Goal: Use online tool/utility: Utilize a website feature to perform a specific function

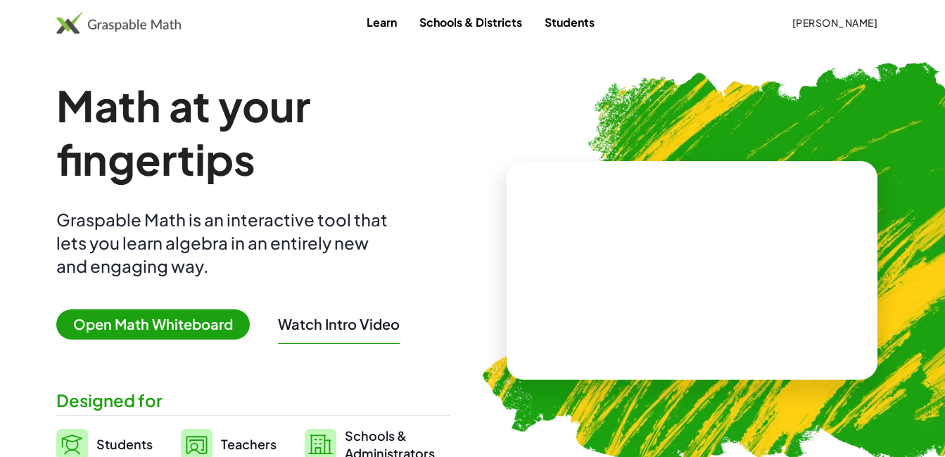
click at [203, 319] on span "Open Math Whiteboard" at bounding box center [153, 325] width 194 height 30
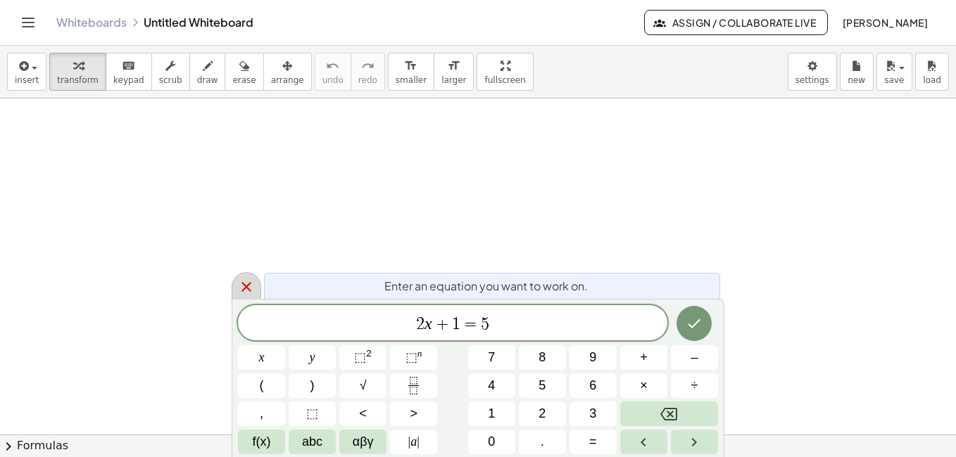
click at [245, 291] on icon at bounding box center [246, 287] width 17 height 17
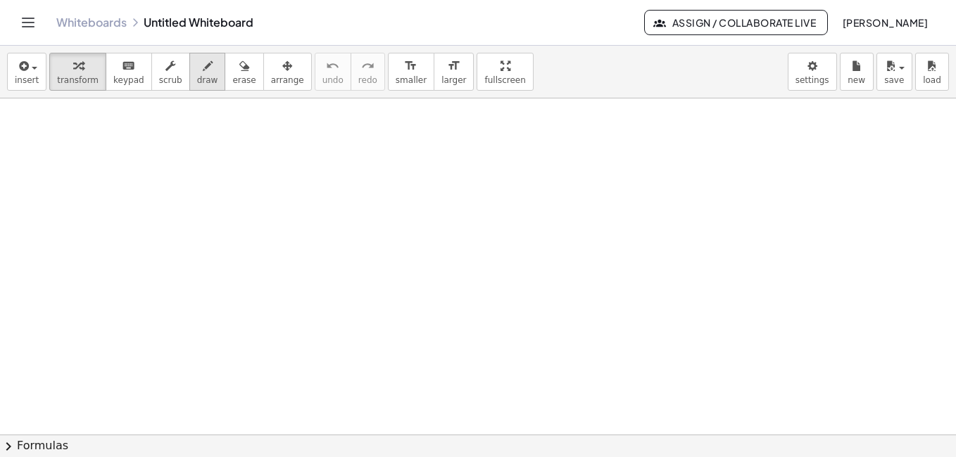
click at [199, 79] on span "draw" at bounding box center [207, 80] width 21 height 10
drag, startPoint x: 23, startPoint y: 149, endPoint x: 43, endPoint y: 173, distance: 31.0
drag, startPoint x: 72, startPoint y: 117, endPoint x: 78, endPoint y: 236, distance: 119.1
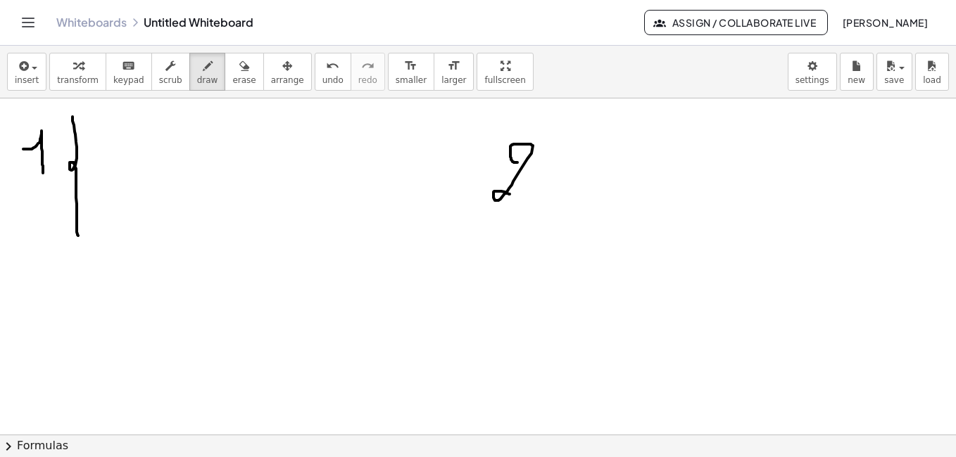
drag, startPoint x: 514, startPoint y: 163, endPoint x: 515, endPoint y: 201, distance: 38.0
drag, startPoint x: 574, startPoint y: 129, endPoint x: 583, endPoint y: 253, distance: 124.2
drag, startPoint x: 93, startPoint y: 122, endPoint x: 110, endPoint y: 128, distance: 18.7
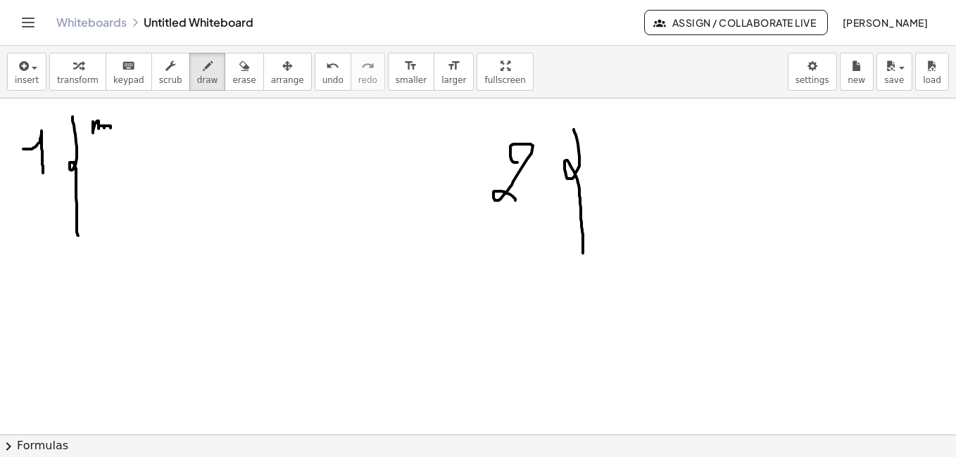
drag, startPoint x: 121, startPoint y: 125, endPoint x: 120, endPoint y: 137, distance: 11.3
drag, startPoint x: 132, startPoint y: 127, endPoint x: 142, endPoint y: 127, distance: 9.9
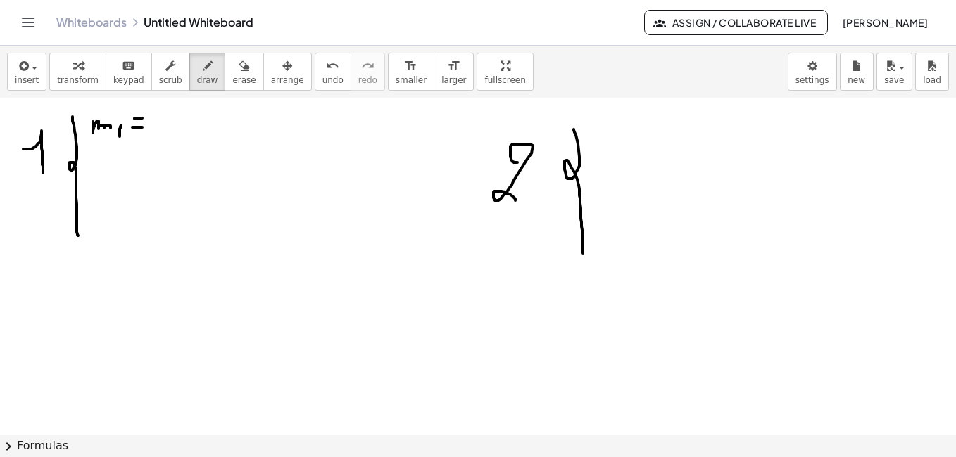
drag, startPoint x: 134, startPoint y: 119, endPoint x: 144, endPoint y: 118, distance: 9.2
drag, startPoint x: 172, startPoint y: 110, endPoint x: 167, endPoint y: 123, distance: 14.5
drag, startPoint x: 203, startPoint y: 115, endPoint x: 194, endPoint y: 132, distance: 19.6
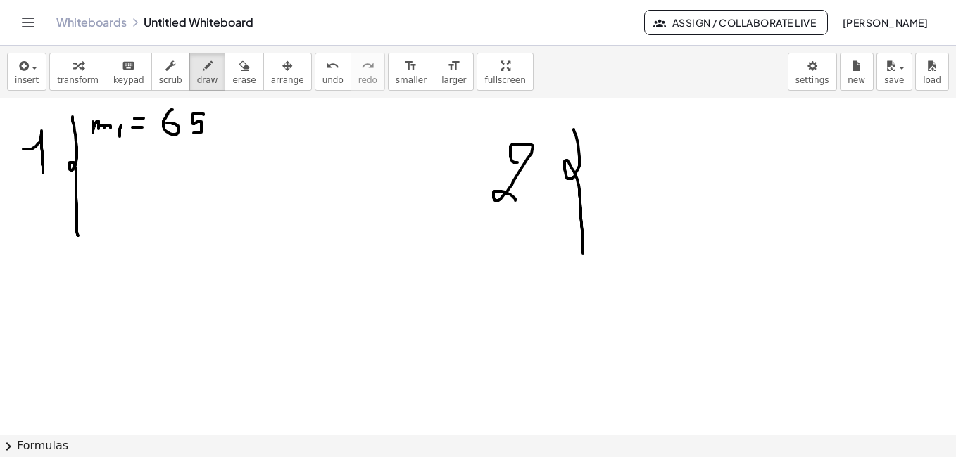
drag, startPoint x: 221, startPoint y: 106, endPoint x: 220, endPoint y: 132, distance: 26.0
drag, startPoint x: 241, startPoint y: 109, endPoint x: 234, endPoint y: 128, distance: 20.5
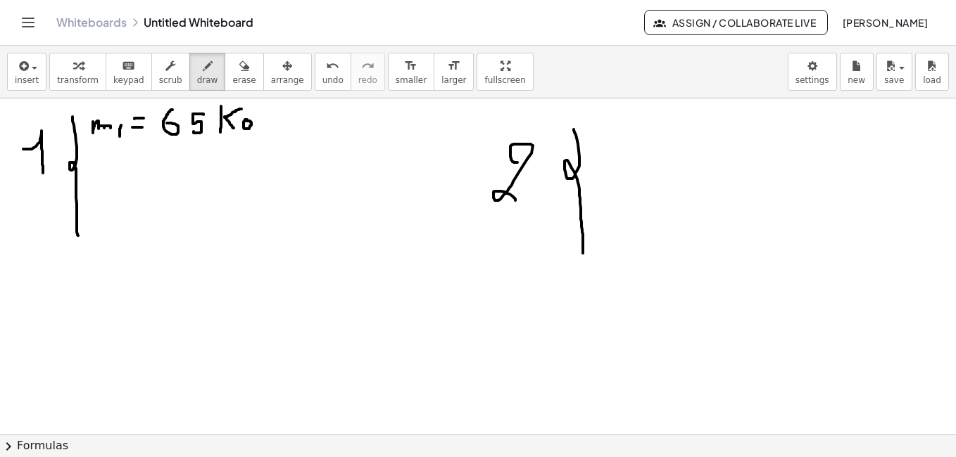
drag, startPoint x: 252, startPoint y: 121, endPoint x: 260, endPoint y: 134, distance: 15.2
drag, startPoint x: 605, startPoint y: 140, endPoint x: 622, endPoint y: 146, distance: 18.5
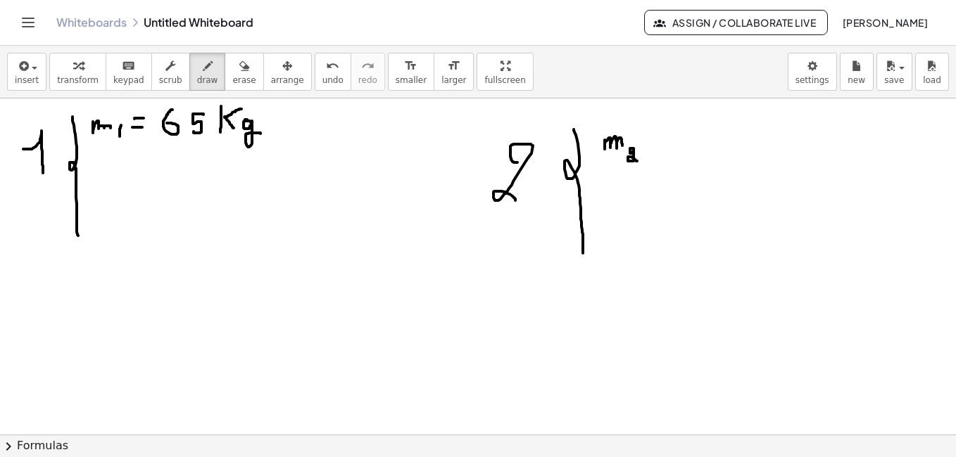
drag, startPoint x: 632, startPoint y: 153, endPoint x: 637, endPoint y: 162, distance: 10.4
drag, startPoint x: 645, startPoint y: 147, endPoint x: 654, endPoint y: 147, distance: 9.1
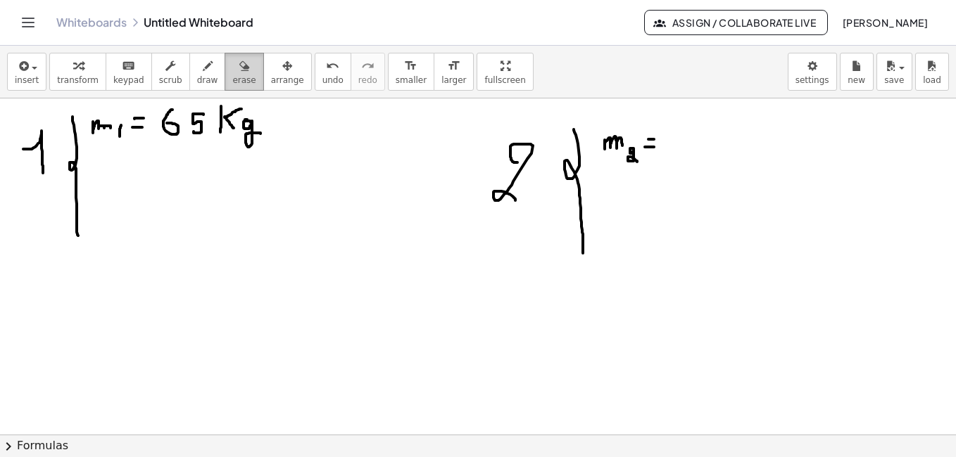
click at [232, 76] on span "erase" at bounding box center [243, 80] width 23 height 10
click at [189, 54] on button "draw" at bounding box center [207, 72] width 37 height 38
drag, startPoint x: 178, startPoint y: 98, endPoint x: 166, endPoint y: 125, distance: 29.9
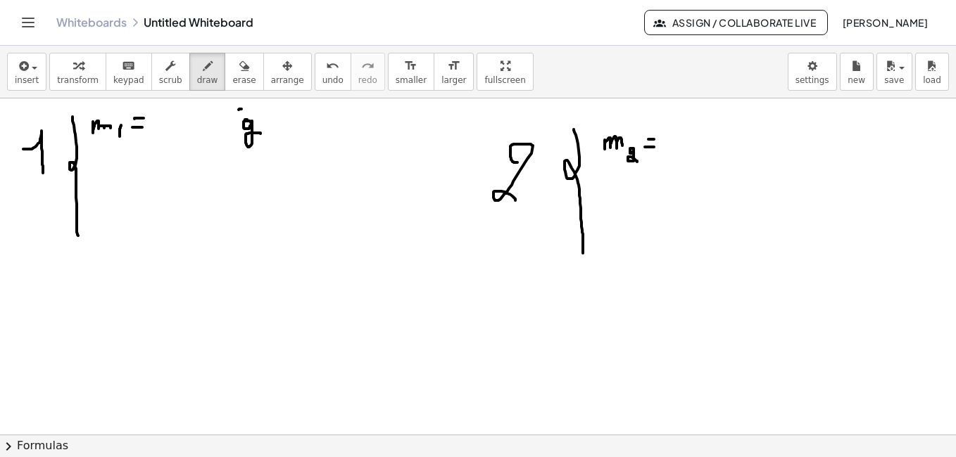
click at [166, 125] on div "insert select one: Math Expression Function Text Youtube Video Graphing Geometr…" at bounding box center [478, 252] width 956 height 412
drag, startPoint x: 167, startPoint y: 110, endPoint x: 160, endPoint y: 124, distance: 15.1
drag, startPoint x: 220, startPoint y: 104, endPoint x: 218, endPoint y: 134, distance: 29.6
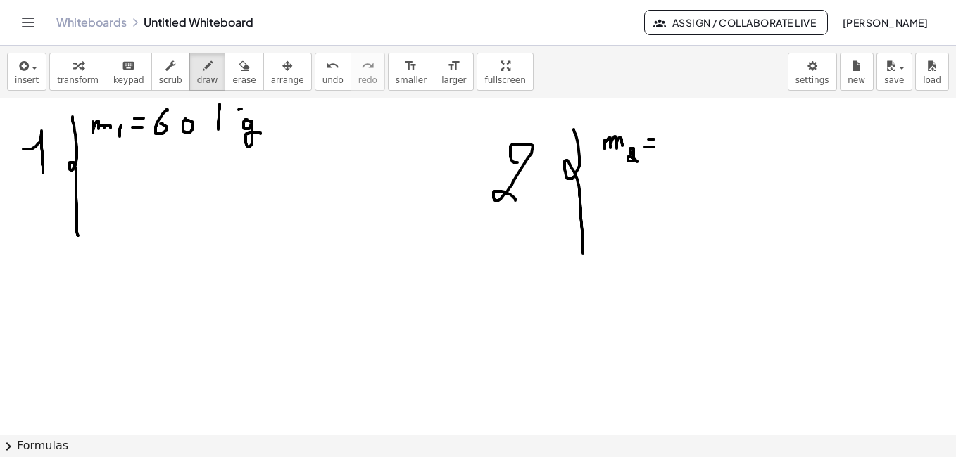
drag, startPoint x: 241, startPoint y: 109, endPoint x: 233, endPoint y: 137, distance: 28.5
drag, startPoint x: 688, startPoint y: 130, endPoint x: 674, endPoint y: 145, distance: 19.9
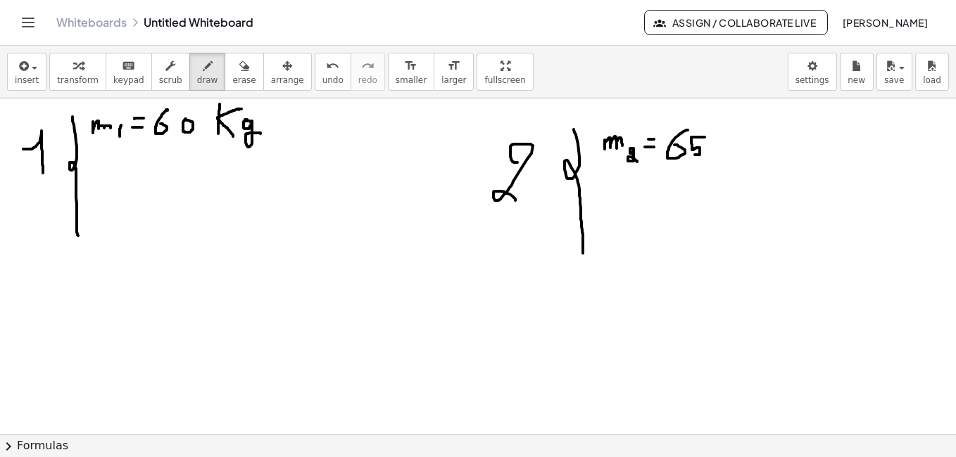
drag, startPoint x: 704, startPoint y: 137, endPoint x: 701, endPoint y: 151, distance: 14.5
drag, startPoint x: 721, startPoint y: 134, endPoint x: 721, endPoint y: 150, distance: 16.2
drag, startPoint x: 731, startPoint y: 134, endPoint x: 734, endPoint y: 148, distance: 13.7
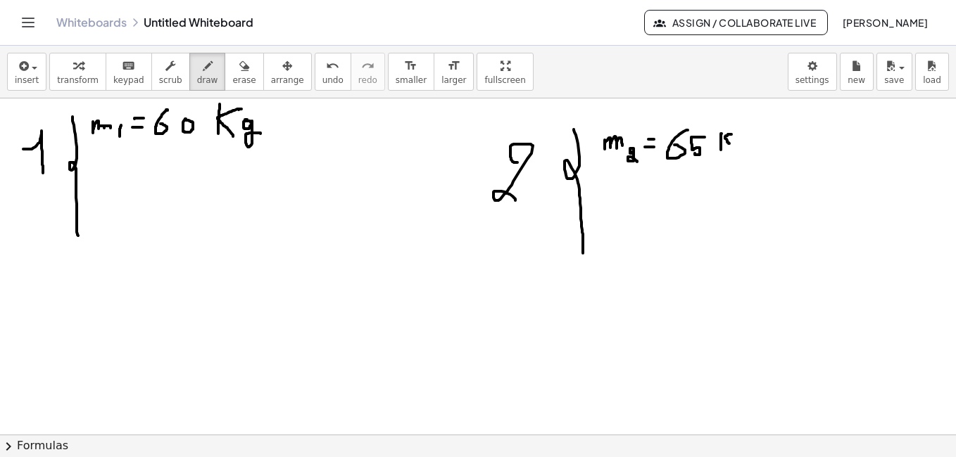
drag, startPoint x: 743, startPoint y: 139, endPoint x: 743, endPoint y: 153, distance: 14.1
drag, startPoint x: 844, startPoint y: 134, endPoint x: 836, endPoint y: 177, distance: 43.6
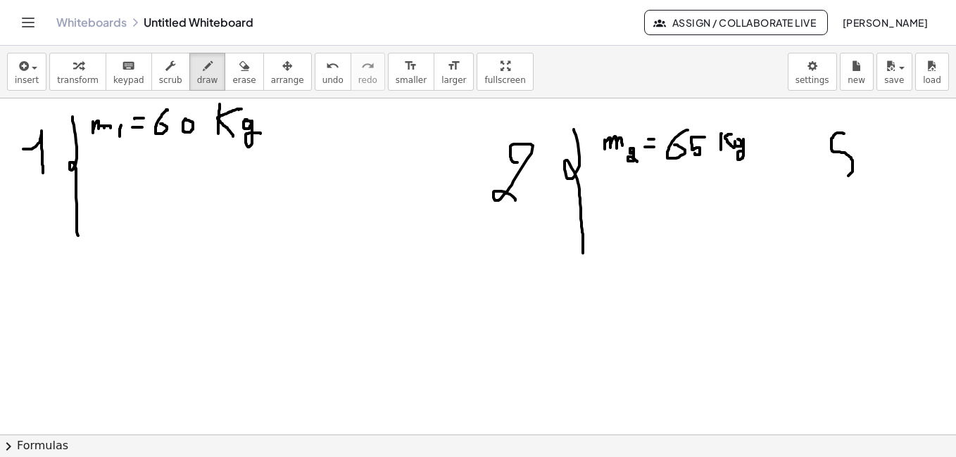
drag, startPoint x: 874, startPoint y: 122, endPoint x: 880, endPoint y: 258, distance: 136.6
drag, startPoint x: 887, startPoint y: 128, endPoint x: 915, endPoint y: 126, distance: 28.2
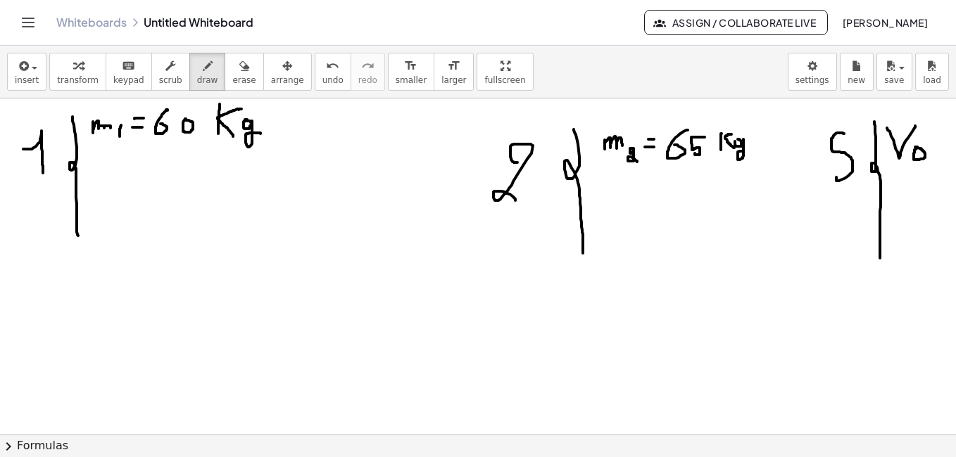
drag, startPoint x: 90, startPoint y: 157, endPoint x: 114, endPoint y: 161, distance: 24.3
drag, startPoint x: 116, startPoint y: 175, endPoint x: 115, endPoint y: 189, distance: 14.8
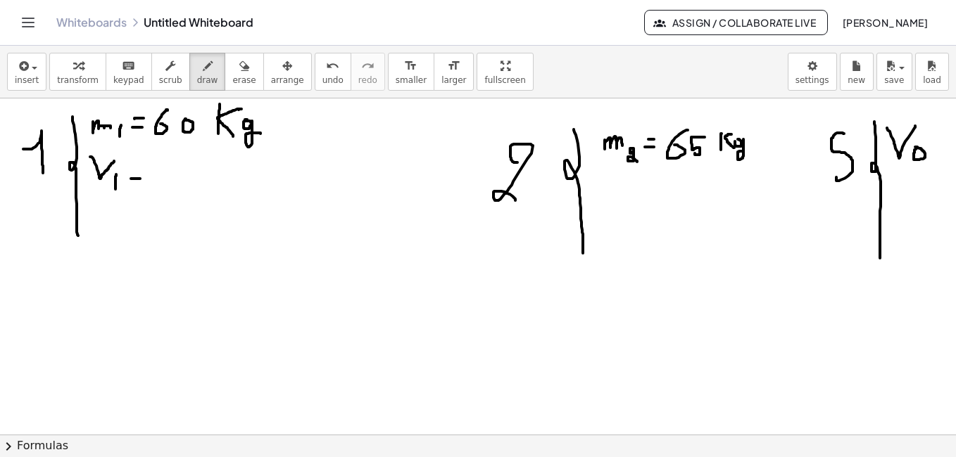
drag, startPoint x: 131, startPoint y: 179, endPoint x: 140, endPoint y: 179, distance: 9.1
drag, startPoint x: 167, startPoint y: 156, endPoint x: 168, endPoint y: 178, distance: 21.8
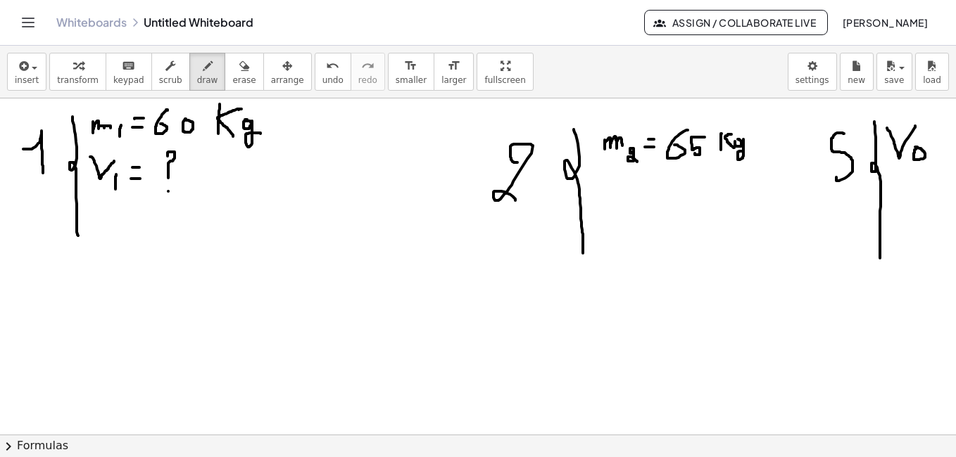
drag, startPoint x: 25, startPoint y: 269, endPoint x: 60, endPoint y: 267, distance: 35.2
drag, startPoint x: 61, startPoint y: 284, endPoint x: 61, endPoint y: 303, distance: 19.0
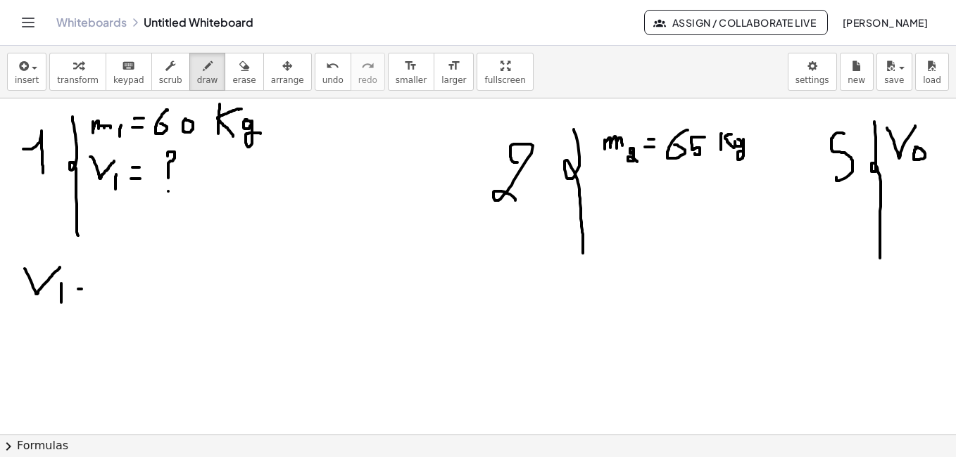
drag, startPoint x: 78, startPoint y: 289, endPoint x: 88, endPoint y: 289, distance: 9.9
drag, startPoint x: 77, startPoint y: 274, endPoint x: 89, endPoint y: 274, distance: 12.0
drag, startPoint x: 126, startPoint y: 272, endPoint x: 127, endPoint y: 288, distance: 16.2
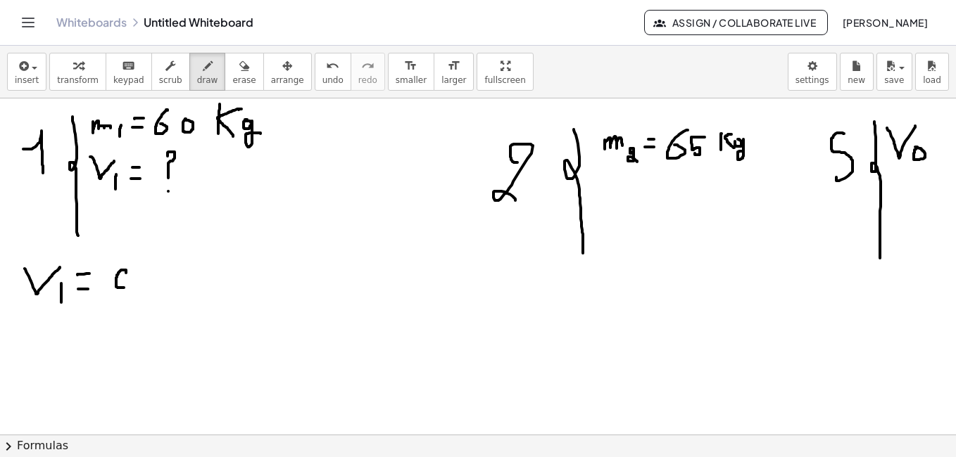
drag, startPoint x: 145, startPoint y: 272, endPoint x: 134, endPoint y: 296, distance: 26.8
drag, startPoint x: 157, startPoint y: 258, endPoint x: 176, endPoint y: 260, distance: 19.1
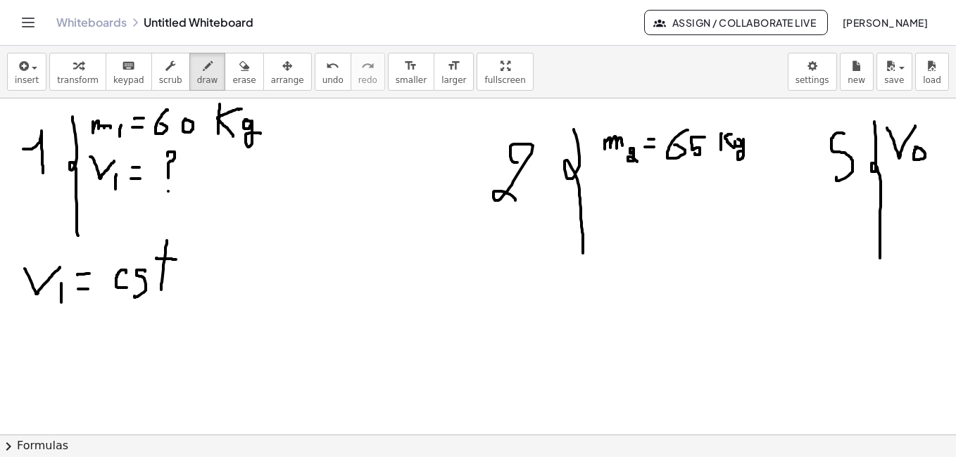
drag, startPoint x: 167, startPoint y: 244, endPoint x: 161, endPoint y: 290, distance: 46.1
drag, startPoint x: 176, startPoint y: 283, endPoint x: 184, endPoint y: 288, distance: 9.2
drag, startPoint x: 232, startPoint y: 277, endPoint x: 253, endPoint y: 277, distance: 21.1
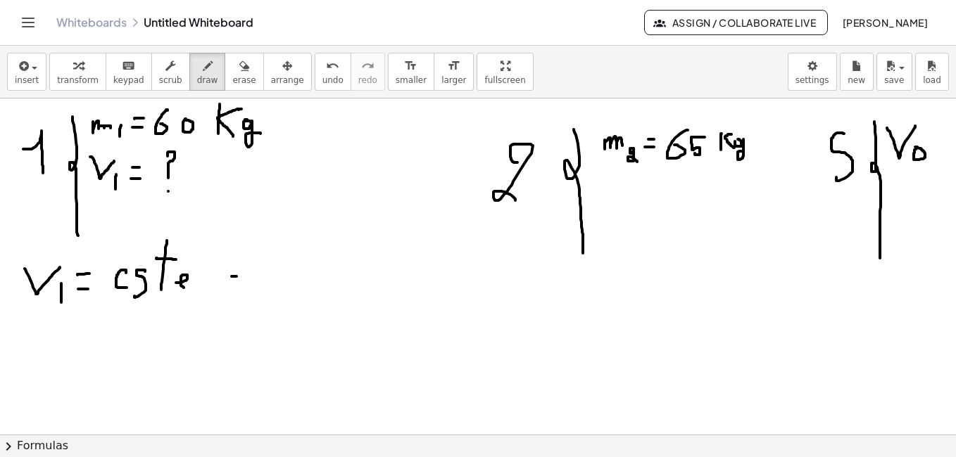
drag, startPoint x: 250, startPoint y: 262, endPoint x: 251, endPoint y: 293, distance: 31.7
drag, startPoint x: 317, startPoint y: 267, endPoint x: 329, endPoint y: 284, distance: 20.7
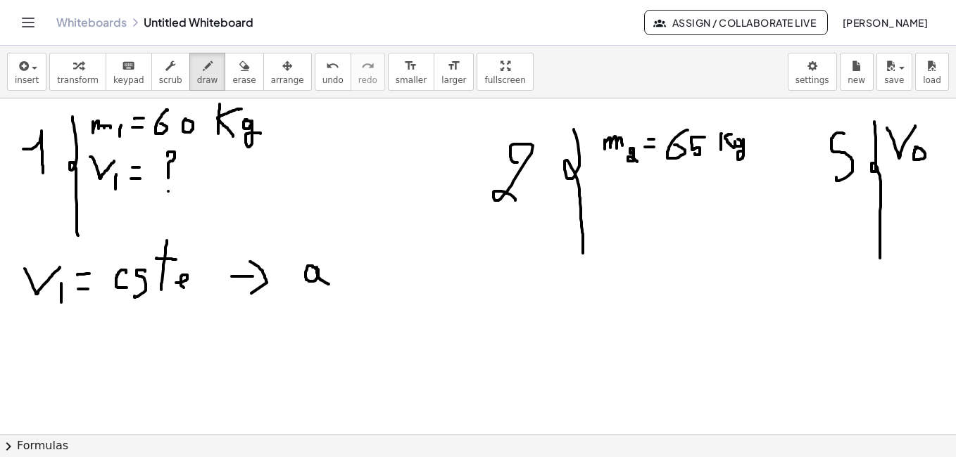
drag, startPoint x: 347, startPoint y: 265, endPoint x: 362, endPoint y: 266, distance: 15.5
drag, startPoint x: 346, startPoint y: 279, endPoint x: 363, endPoint y: 280, distance: 16.9
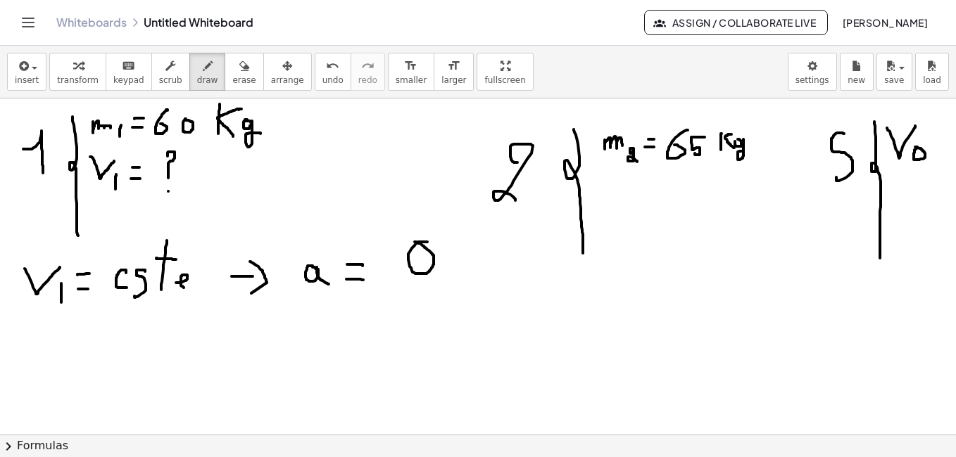
drag, startPoint x: 427, startPoint y: 242, endPoint x: 415, endPoint y: 242, distance: 12.7
drag, startPoint x: 532, startPoint y: 272, endPoint x: 567, endPoint y: 291, distance: 40.0
drag, startPoint x: 567, startPoint y: 292, endPoint x: 572, endPoint y: 325, distance: 33.4
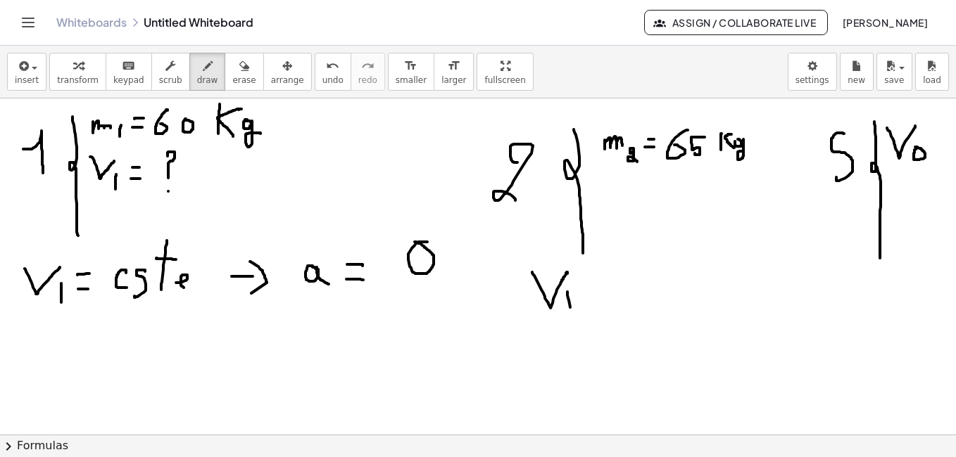
drag, startPoint x: 532, startPoint y: 252, endPoint x: 557, endPoint y: 250, distance: 24.7
drag, startPoint x: 550, startPoint y: 234, endPoint x: 559, endPoint y: 262, distance: 29.4
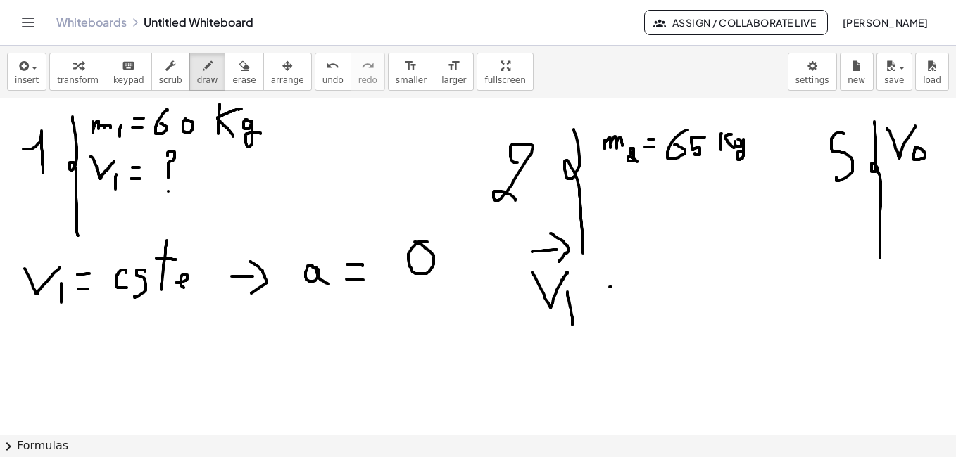
drag, startPoint x: 609, startPoint y: 287, endPoint x: 628, endPoint y: 289, distance: 18.4
drag, startPoint x: 612, startPoint y: 305, endPoint x: 626, endPoint y: 305, distance: 13.4
drag, startPoint x: 647, startPoint y: 277, endPoint x: 675, endPoint y: 275, distance: 27.5
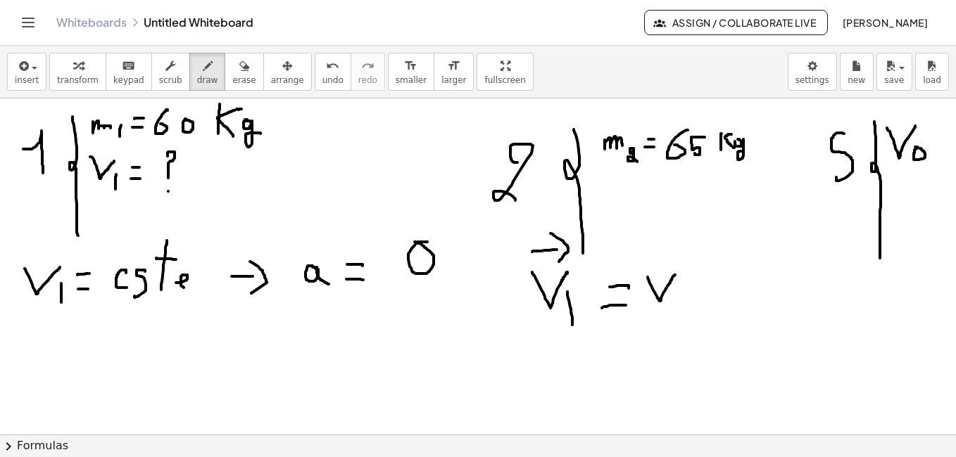
drag, startPoint x: 677, startPoint y: 292, endPoint x: 680, endPoint y: 314, distance: 22.0
drag, startPoint x: 716, startPoint y: 281, endPoint x: 716, endPoint y: 299, distance: 18.3
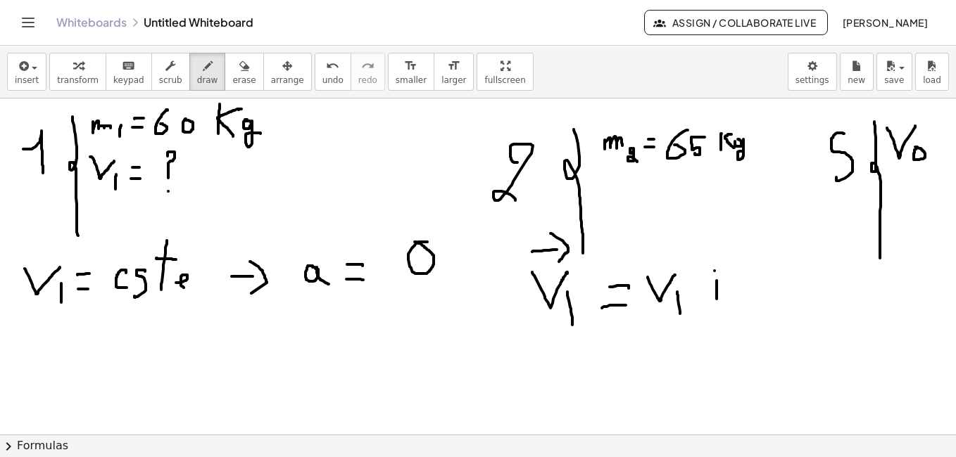
drag, startPoint x: 699, startPoint y: 262, endPoint x: 720, endPoint y: 260, distance: 21.2
drag, startPoint x: 728, startPoint y: 251, endPoint x: 728, endPoint y: 270, distance: 19.0
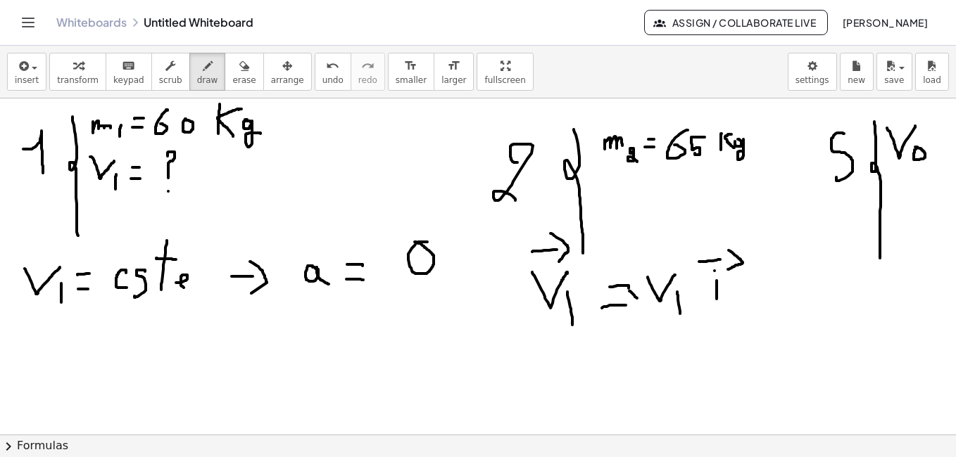
drag, startPoint x: 629, startPoint y: 291, endPoint x: 639, endPoint y: 302, distance: 14.4
drag, startPoint x: 638, startPoint y: 288, endPoint x: 632, endPoint y: 306, distance: 19.4
click at [322, 77] on span "undo" at bounding box center [332, 80] width 21 height 10
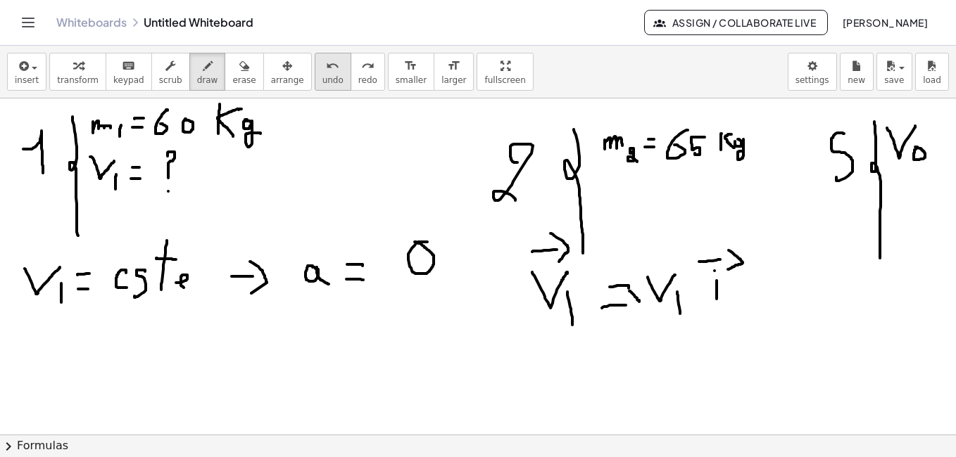
click at [322, 77] on span "undo" at bounding box center [332, 80] width 21 height 10
drag, startPoint x: 716, startPoint y: 198, endPoint x: 733, endPoint y: 207, distance: 18.6
click at [326, 67] on icon "undo" at bounding box center [332, 66] width 13 height 17
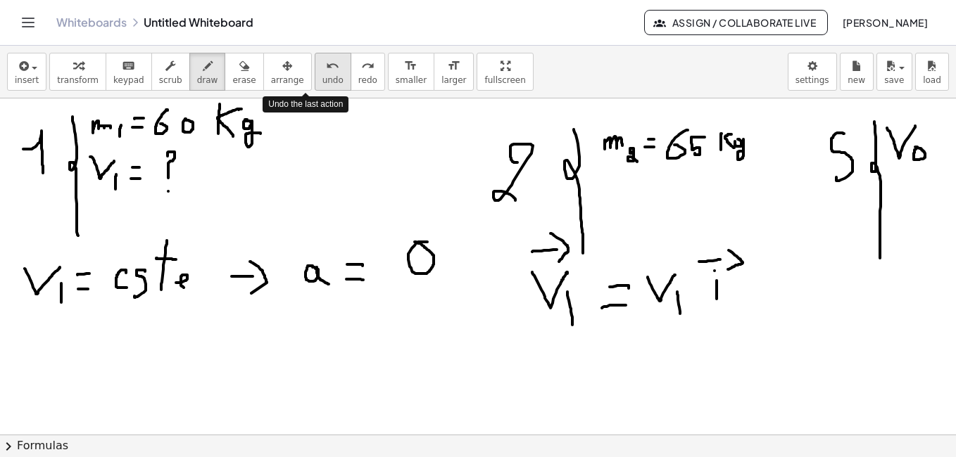
click at [326, 67] on icon "undo" at bounding box center [332, 66] width 13 height 17
drag, startPoint x: 310, startPoint y: 139, endPoint x: 331, endPoint y: 139, distance: 21.1
drag, startPoint x: 338, startPoint y: 133, endPoint x: 339, endPoint y: 144, distance: 10.6
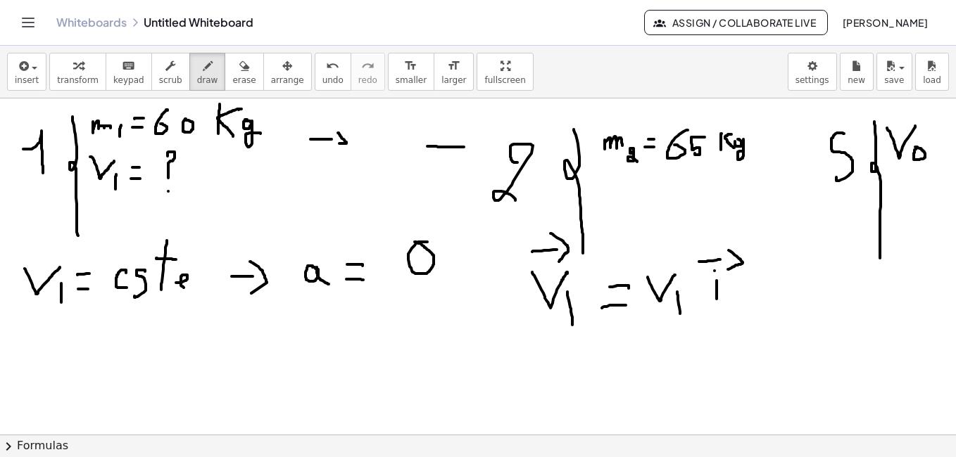
drag, startPoint x: 464, startPoint y: 147, endPoint x: 427, endPoint y: 146, distance: 36.6
drag, startPoint x: 415, startPoint y: 136, endPoint x: 422, endPoint y: 156, distance: 20.9
click at [232, 76] on span "erase" at bounding box center [243, 80] width 23 height 10
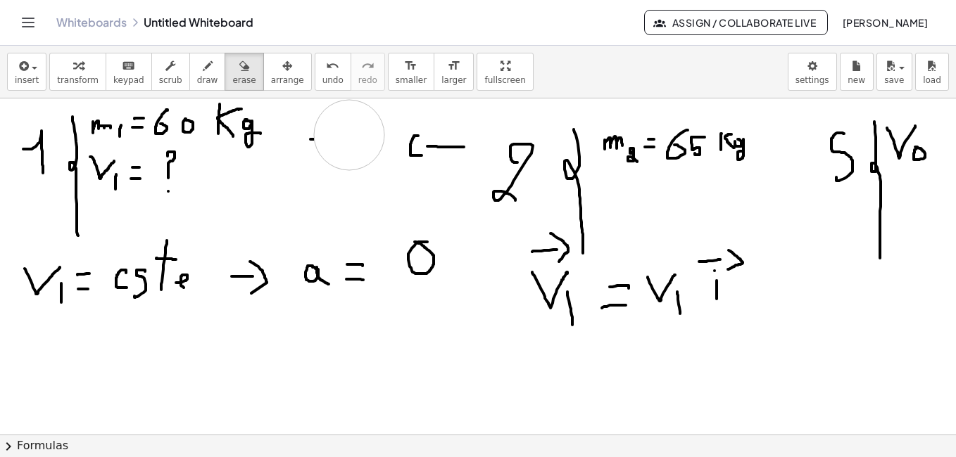
drag, startPoint x: 410, startPoint y: 143, endPoint x: 438, endPoint y: 144, distance: 28.2
click at [203, 68] on icon "button" at bounding box center [208, 66] width 10 height 17
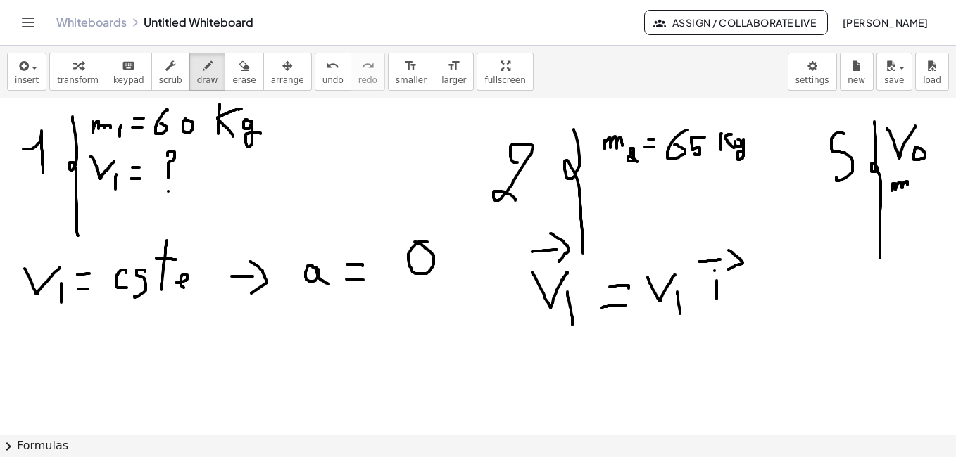
drag, startPoint x: 892, startPoint y: 184, endPoint x: 907, endPoint y: 189, distance: 16.2
drag, startPoint x: 913, startPoint y: 184, endPoint x: 913, endPoint y: 198, distance: 14.8
drag, startPoint x: 926, startPoint y: 177, endPoint x: 916, endPoint y: 207, distance: 32.0
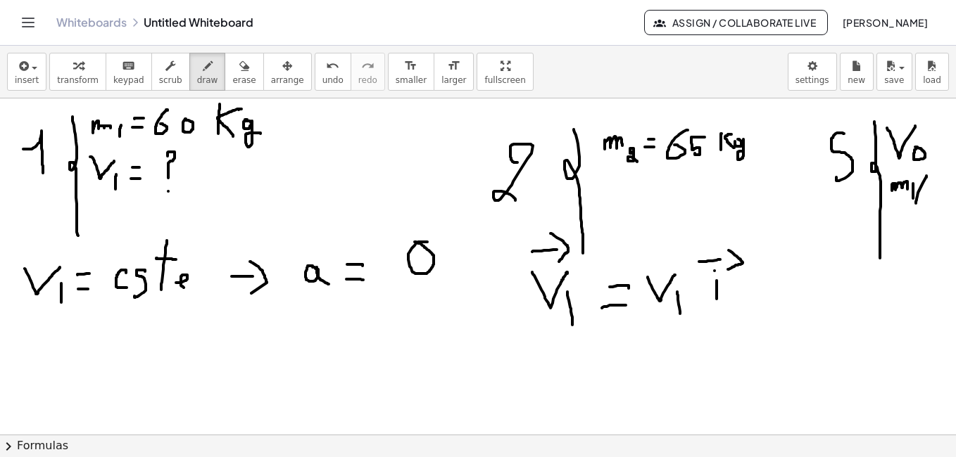
click at [315, 87] on button "undo undo" at bounding box center [333, 72] width 37 height 38
click at [322, 61] on div "undo" at bounding box center [332, 65] width 21 height 17
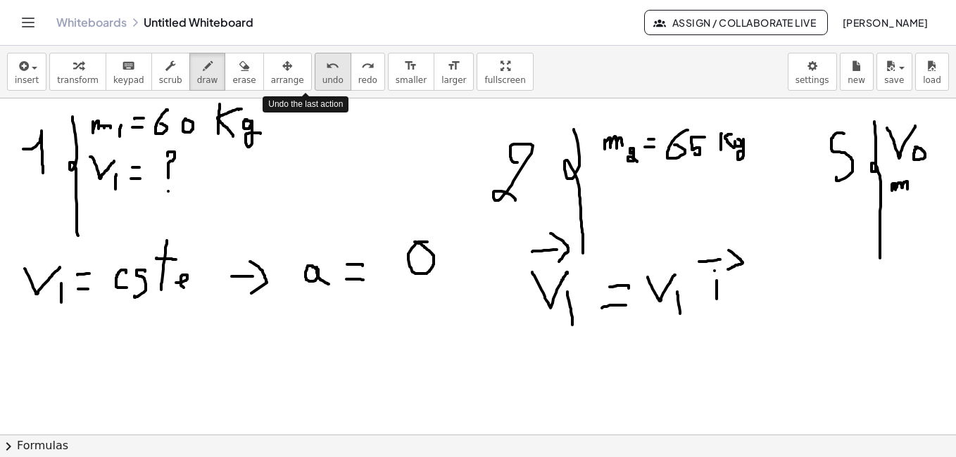
click at [322, 61] on div "undo" at bounding box center [332, 65] width 21 height 17
drag, startPoint x: 887, startPoint y: 175, endPoint x: 889, endPoint y: 189, distance: 13.5
drag, startPoint x: 906, startPoint y: 176, endPoint x: 904, endPoint y: 189, distance: 13.4
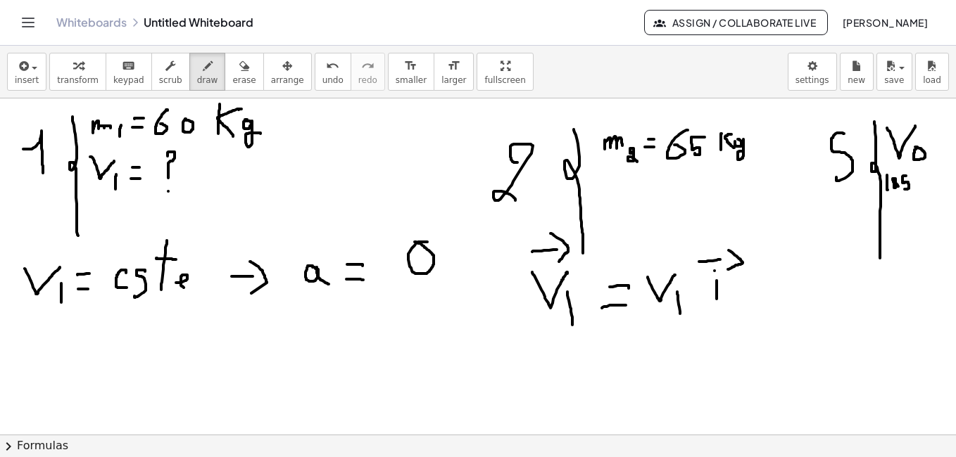
drag, startPoint x: 921, startPoint y: 175, endPoint x: 920, endPoint y: 189, distance: 14.8
drag, startPoint x: 928, startPoint y: 175, endPoint x: 925, endPoint y: 184, distance: 10.2
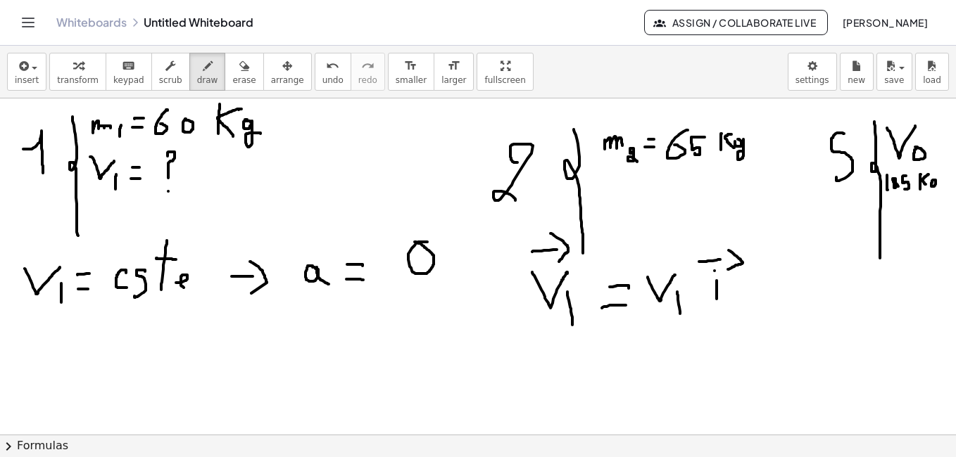
drag, startPoint x: 935, startPoint y: 182, endPoint x: 937, endPoint y: 190, distance: 8.9
drag, startPoint x: 802, startPoint y: 208, endPoint x: 833, endPoint y: 216, distance: 32.8
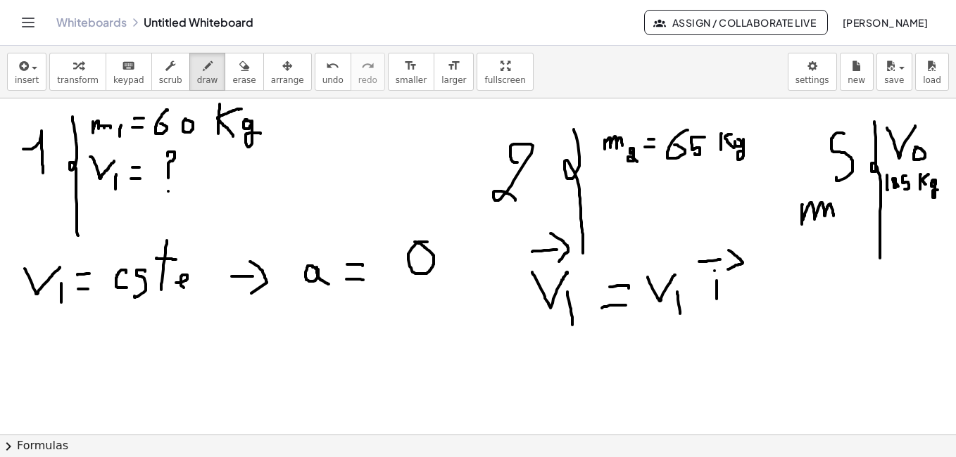
drag, startPoint x: 841, startPoint y: 216, endPoint x: 841, endPoint y: 234, distance: 18.3
drag, startPoint x: 364, startPoint y: 121, endPoint x: 365, endPoint y: 153, distance: 32.4
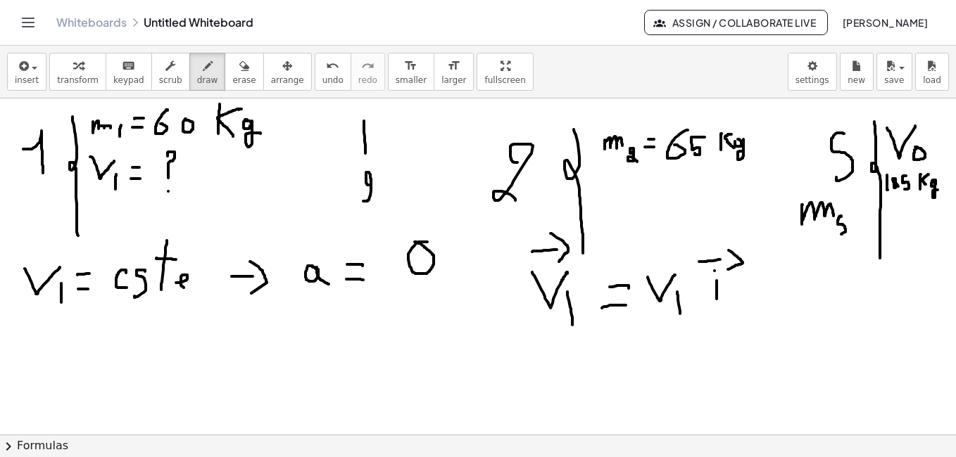
drag, startPoint x: 369, startPoint y: 185, endPoint x: 365, endPoint y: 195, distance: 10.5
drag, startPoint x: 363, startPoint y: 217, endPoint x: 370, endPoint y: 239, distance: 22.3
click at [232, 83] on span "erase" at bounding box center [243, 80] width 23 height 10
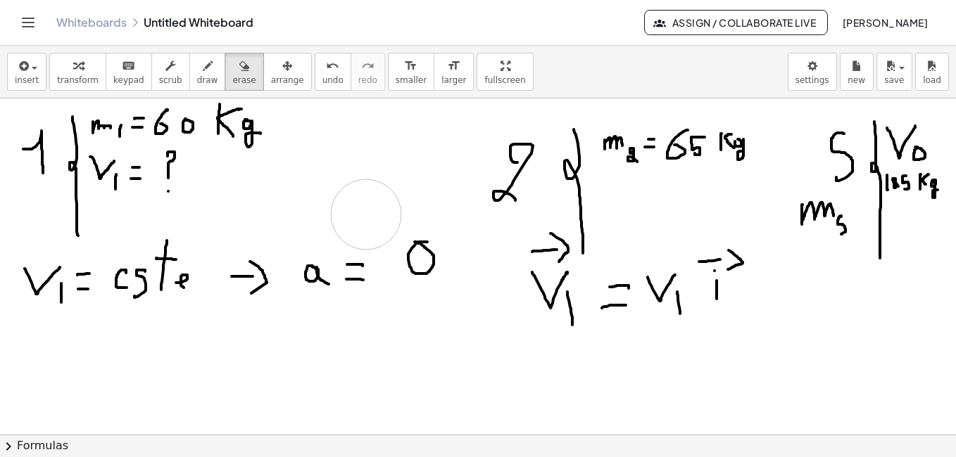
drag, startPoint x: 362, startPoint y: 127, endPoint x: 365, endPoint y: 207, distance: 79.6
click at [191, 56] on button "draw" at bounding box center [207, 72] width 37 height 38
click at [41, 78] on button "insert" at bounding box center [26, 72] width 39 height 38
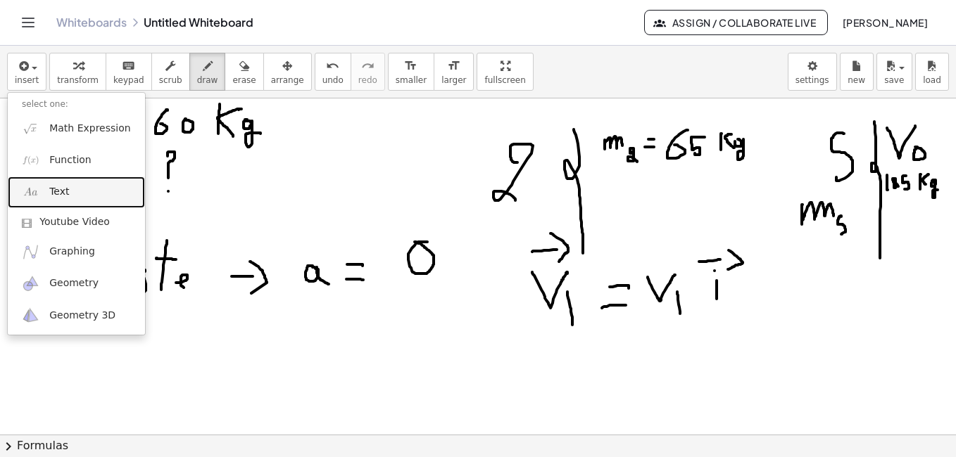
click at [62, 190] on span "Text" at bounding box center [59, 192] width 20 height 14
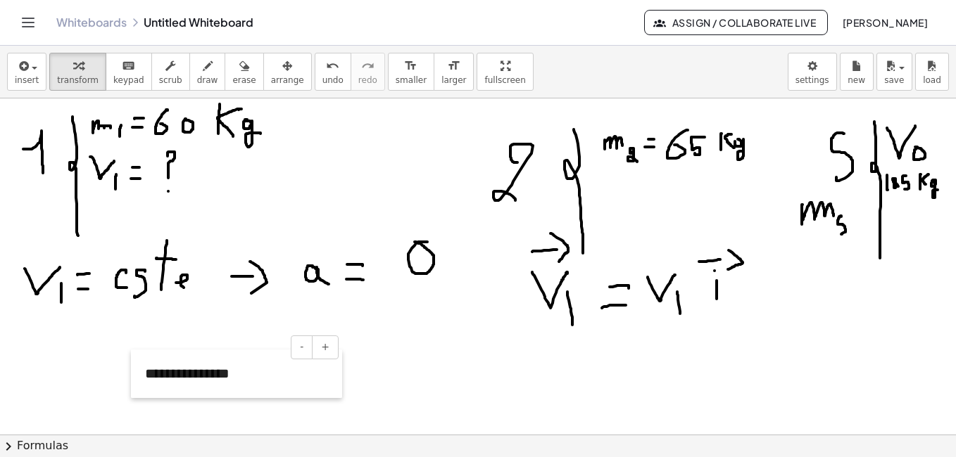
drag, startPoint x: 96, startPoint y: 173, endPoint x: 133, endPoint y: 391, distance: 220.5
click at [133, 391] on div at bounding box center [138, 374] width 14 height 49
click at [301, 354] on button "-" at bounding box center [302, 348] width 22 height 24
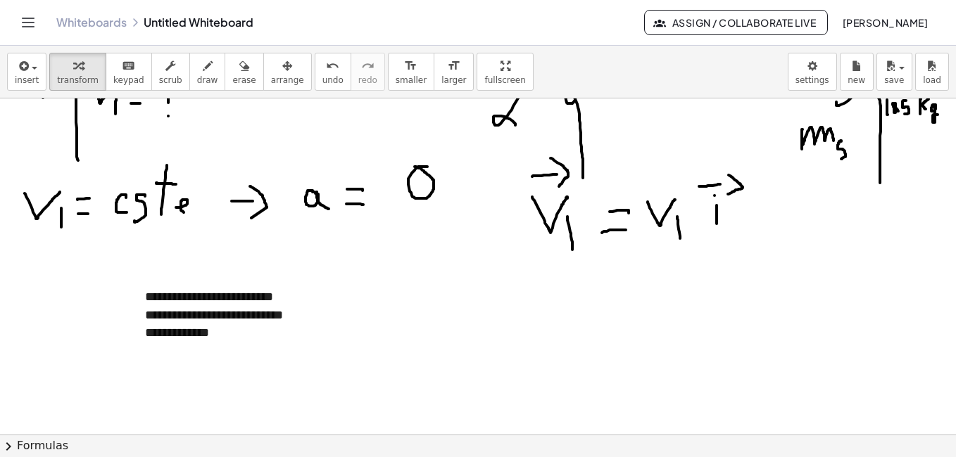
scroll to position [128, 0]
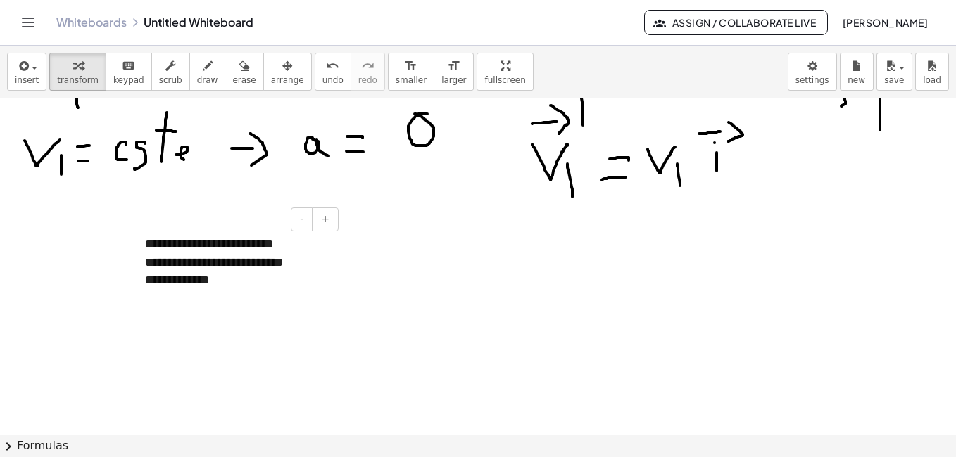
click at [229, 289] on div "**********" at bounding box center [236, 281] width 183 height 18
click at [163, 297] on div at bounding box center [236, 299] width 183 height 18
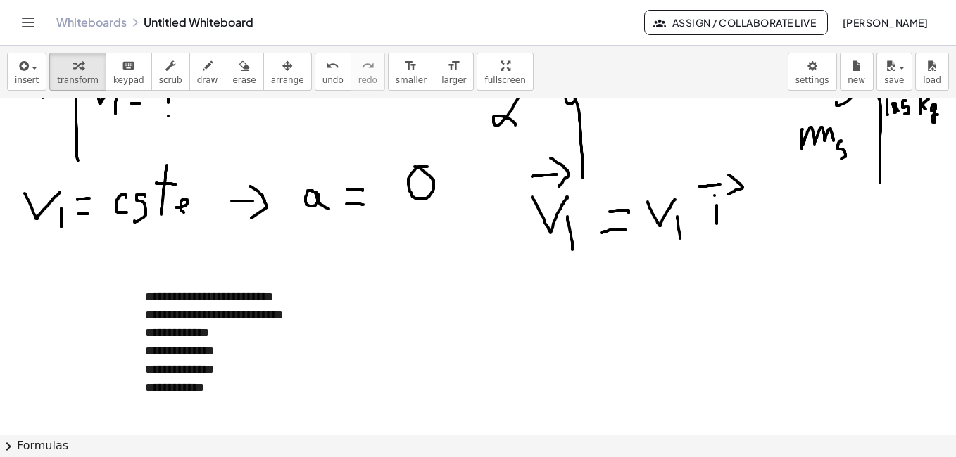
scroll to position [0, 0]
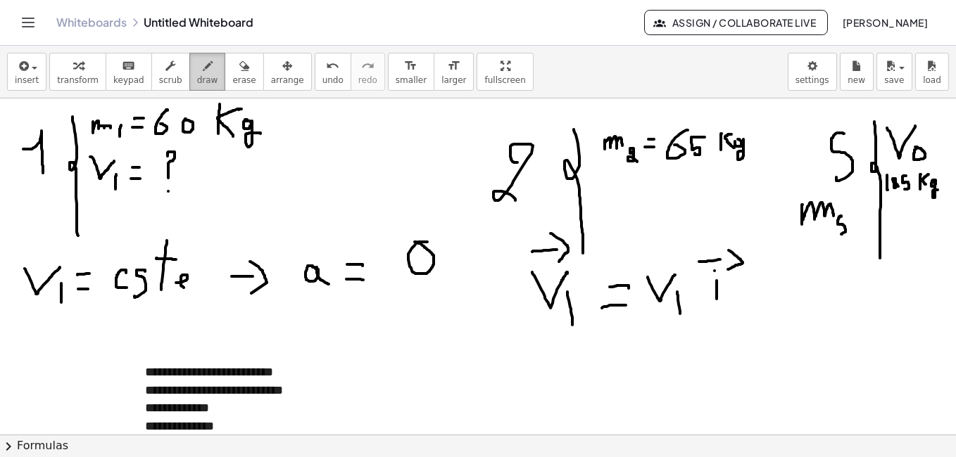
click at [203, 73] on icon "button" at bounding box center [208, 66] width 10 height 17
drag, startPoint x: 820, startPoint y: 271, endPoint x: 831, endPoint y: 271, distance: 11.3
drag, startPoint x: 826, startPoint y: 260, endPoint x: 826, endPoint y: 293, distance: 33.8
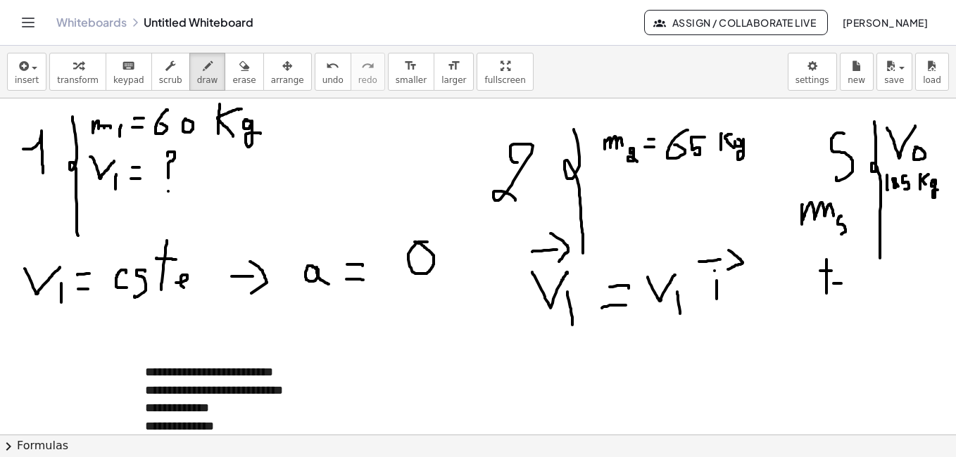
drag, startPoint x: 833, startPoint y: 284, endPoint x: 841, endPoint y: 284, distance: 7.7
drag, startPoint x: 830, startPoint y: 291, endPoint x: 844, endPoint y: 291, distance: 13.4
drag, startPoint x: 871, startPoint y: 271, endPoint x: 883, endPoint y: 296, distance: 28.3
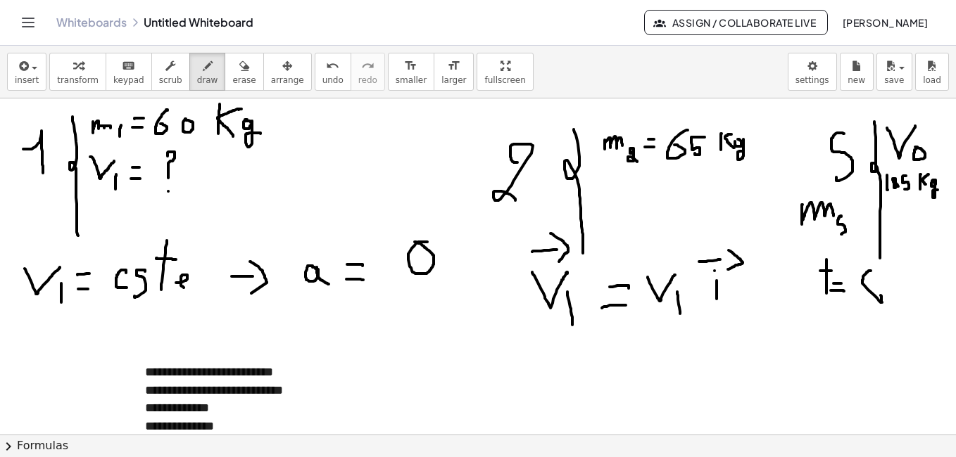
click at [239, 68] on icon "button" at bounding box center [244, 66] width 10 height 17
click at [197, 75] on span "draw" at bounding box center [207, 80] width 21 height 10
drag, startPoint x: 862, startPoint y: 272, endPoint x: 859, endPoint y: 281, distance: 10.2
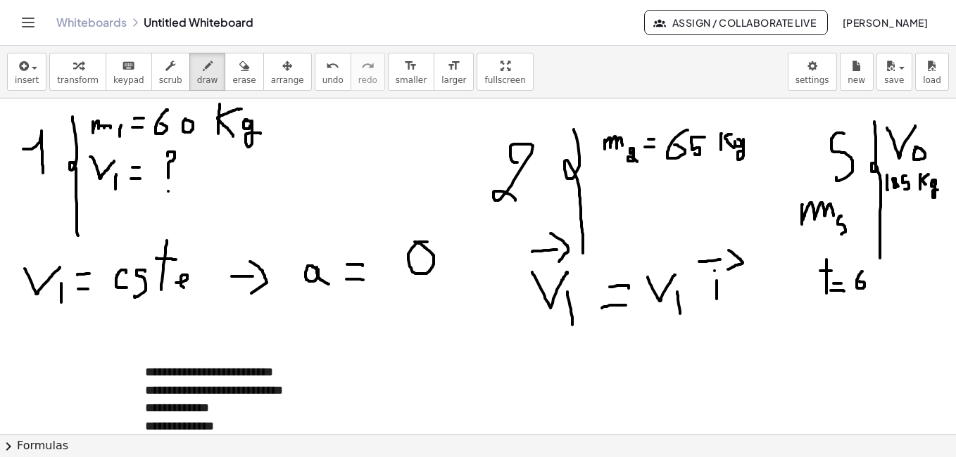
drag, startPoint x: 880, startPoint y: 281, endPoint x: 876, endPoint y: 291, distance: 10.5
drag, startPoint x: 441, startPoint y: 103, endPoint x: 442, endPoint y: 113, distance: 9.9
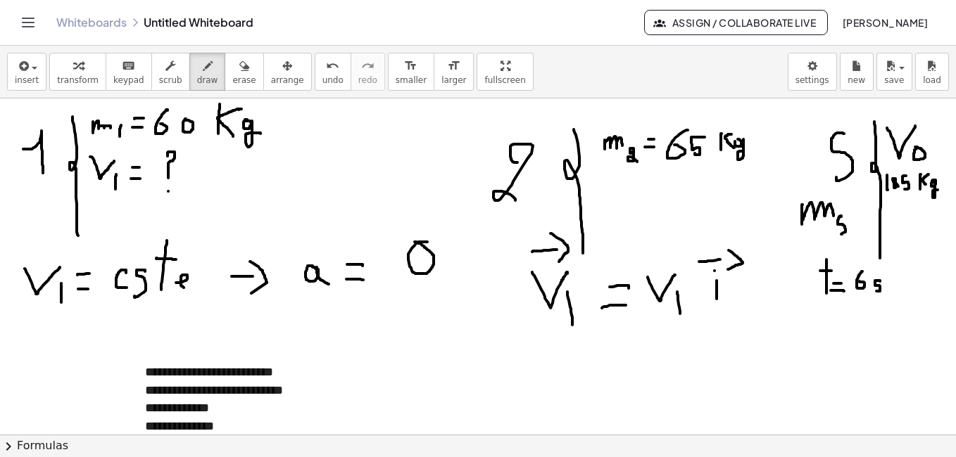
click at [203, 72] on icon "button" at bounding box center [208, 66] width 10 height 17
drag, startPoint x: 390, startPoint y: 322, endPoint x: 393, endPoint y: 334, distance: 13.0
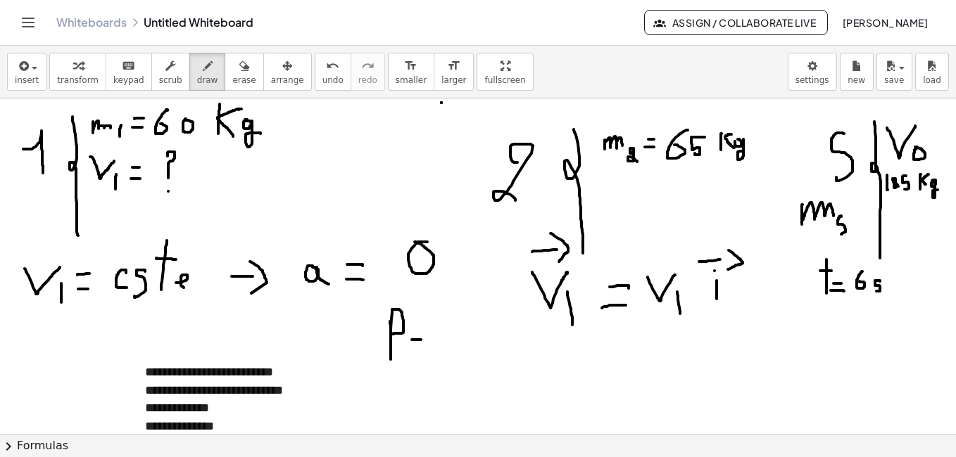
drag, startPoint x: 412, startPoint y: 340, endPoint x: 422, endPoint y: 340, distance: 9.9
drag, startPoint x: 412, startPoint y: 348, endPoint x: 419, endPoint y: 348, distance: 7.7
drag, startPoint x: 436, startPoint y: 341, endPoint x: 464, endPoint y: 347, distance: 28.2
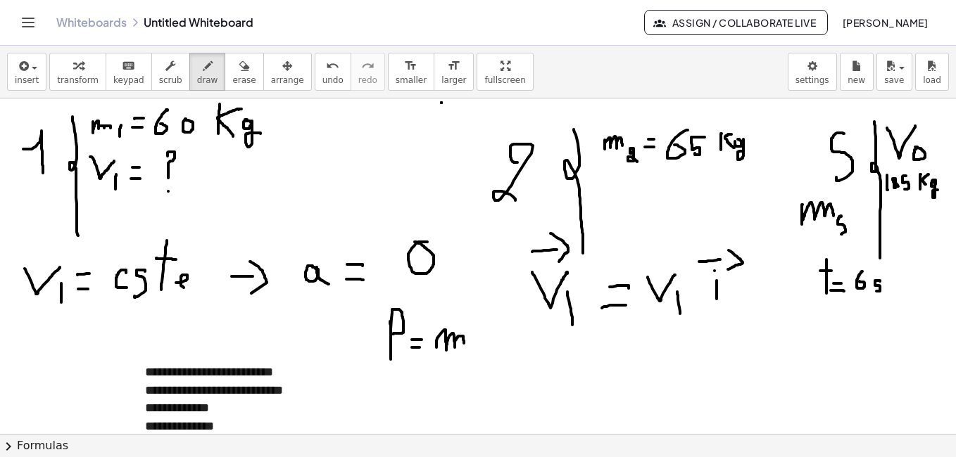
drag, startPoint x: 470, startPoint y: 320, endPoint x: 503, endPoint y: 319, distance: 33.1
drag, startPoint x: 304, startPoint y: 143, endPoint x: 336, endPoint y: 146, distance: 32.5
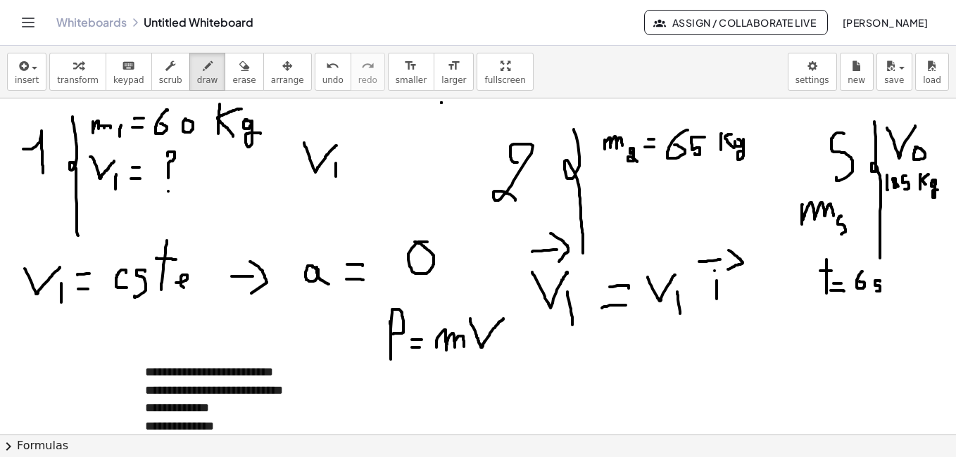
drag, startPoint x: 336, startPoint y: 163, endPoint x: 336, endPoint y: 180, distance: 16.9
drag, startPoint x: 396, startPoint y: 358, endPoint x: 396, endPoint y: 369, distance: 10.6
drag, startPoint x: 467, startPoint y: 348, endPoint x: 467, endPoint y: 360, distance: 12.0
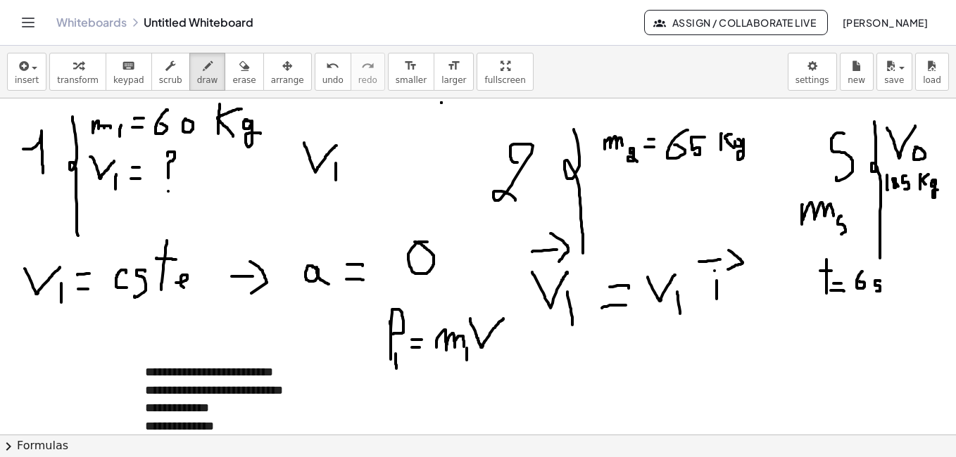
drag, startPoint x: 490, startPoint y: 346, endPoint x: 490, endPoint y: 361, distance: 15.5
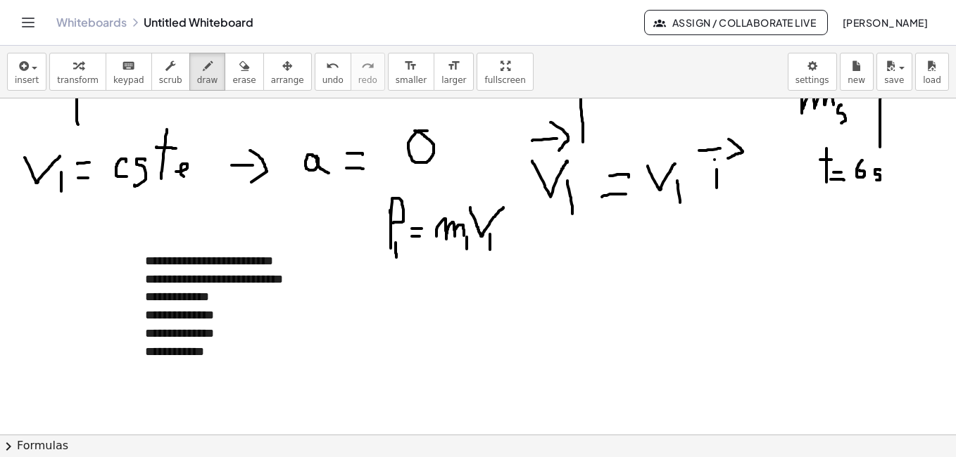
scroll to position [117, 0]
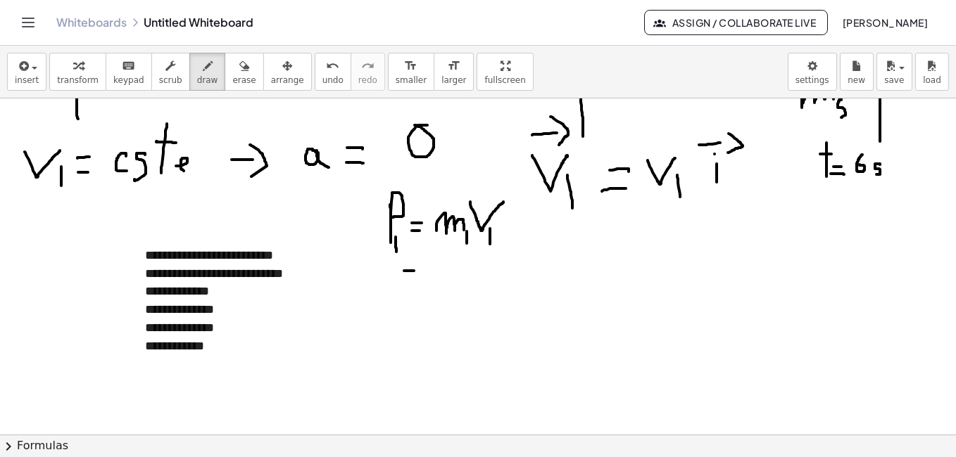
drag, startPoint x: 404, startPoint y: 271, endPoint x: 414, endPoint y: 271, distance: 9.9
click at [414, 271] on div at bounding box center [478, 364] width 956 height 764
drag, startPoint x: 404, startPoint y: 279, endPoint x: 412, endPoint y: 279, distance: 8.4
click at [412, 279] on div at bounding box center [478, 364] width 956 height 764
drag, startPoint x: 452, startPoint y: 256, endPoint x: 436, endPoint y: 270, distance: 20.5
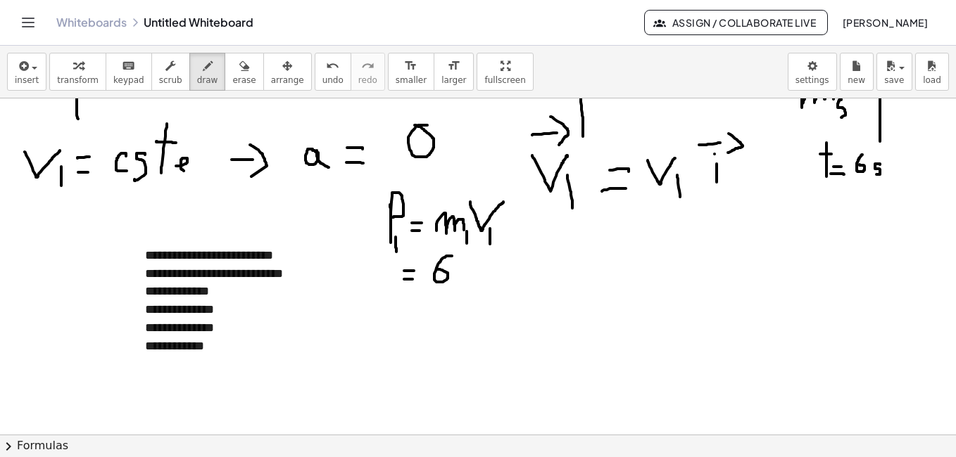
click at [436, 270] on div at bounding box center [478, 364] width 956 height 764
click at [456, 265] on div at bounding box center [478, 364] width 956 height 764
drag, startPoint x: 347, startPoint y: 251, endPoint x: 356, endPoint y: 283, distance: 33.6
click at [347, 286] on div at bounding box center [478, 364] width 956 height 764
click at [369, 258] on div at bounding box center [478, 364] width 956 height 764
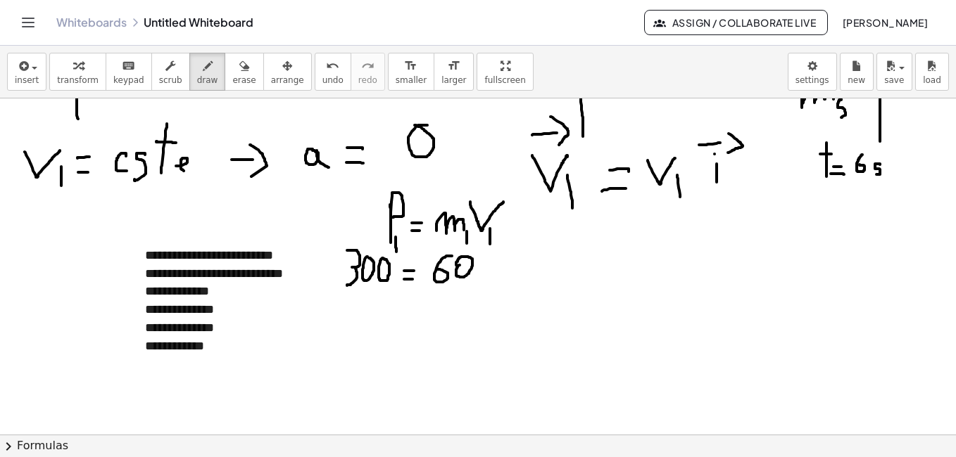
click at [384, 259] on div at bounding box center [478, 364] width 956 height 764
drag, startPoint x: 496, startPoint y: 262, endPoint x: 522, endPoint y: 260, distance: 26.2
click at [522, 260] on div at bounding box center [478, 364] width 956 height 764
drag, startPoint x: 522, startPoint y: 271, endPoint x: 522, endPoint y: 284, distance: 12.7
click at [522, 284] on div at bounding box center [478, 364] width 956 height 764
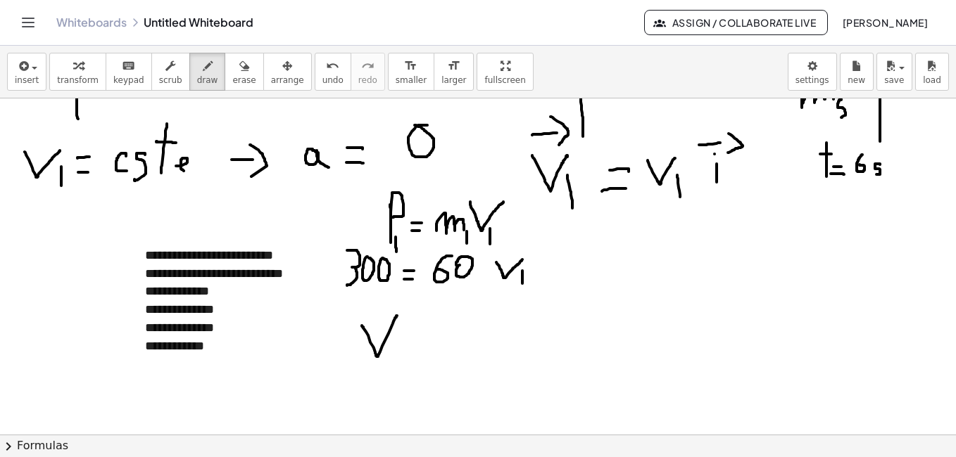
drag, startPoint x: 363, startPoint y: 327, endPoint x: 397, endPoint y: 316, distance: 35.6
click at [397, 316] on div at bounding box center [478, 364] width 956 height 764
drag, startPoint x: 397, startPoint y: 348, endPoint x: 397, endPoint y: 358, distance: 10.6
click at [397, 358] on div at bounding box center [478, 364] width 956 height 764
click at [420, 346] on div at bounding box center [478, 364] width 956 height 764
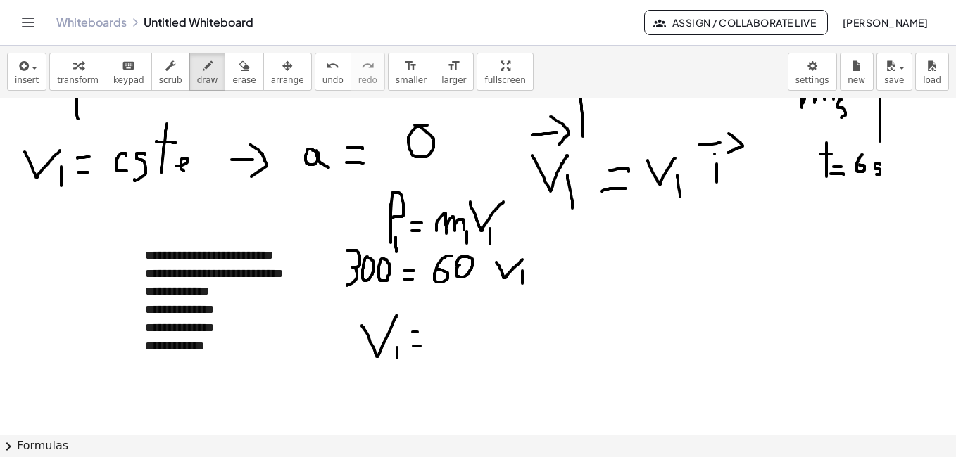
click at [417, 332] on div at bounding box center [478, 364] width 956 height 764
drag, startPoint x: 446, startPoint y: 319, endPoint x: 450, endPoint y: 347, distance: 28.4
click at [450, 347] on div at bounding box center [478, 364] width 956 height 764
click at [486, 329] on div at bounding box center [478, 364] width 956 height 764
click at [502, 327] on div at bounding box center [478, 364] width 956 height 764
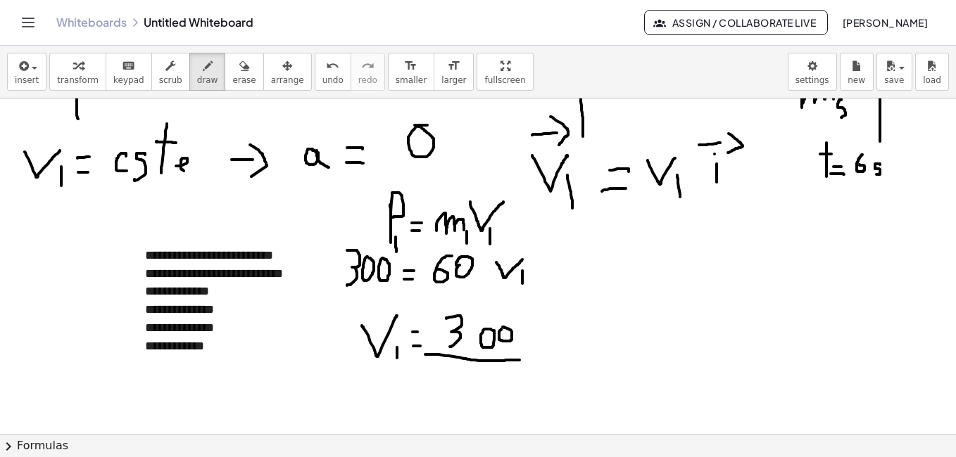
drag, startPoint x: 425, startPoint y: 355, endPoint x: 519, endPoint y: 360, distance: 94.5
click at [519, 360] on div at bounding box center [478, 364] width 956 height 764
drag, startPoint x: 476, startPoint y: 371, endPoint x: 467, endPoint y: 388, distance: 19.6
click at [467, 388] on div at bounding box center [478, 364] width 956 height 764
click at [490, 389] on div at bounding box center [478, 364] width 956 height 764
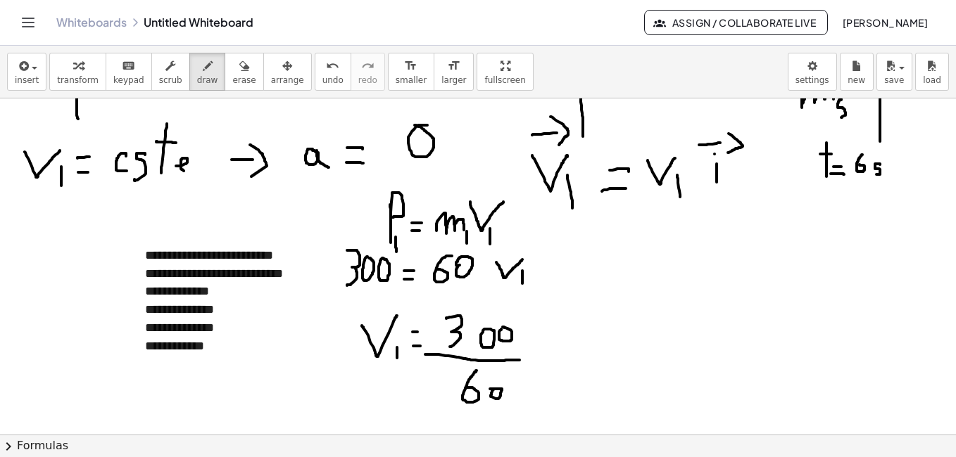
click at [450, 422] on div at bounding box center [478, 364] width 956 height 764
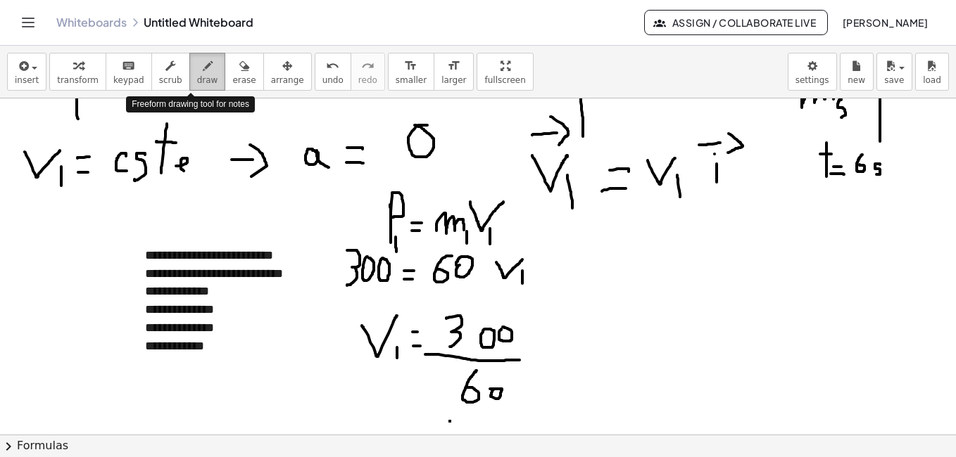
click at [203, 73] on icon "button" at bounding box center [208, 66] width 10 height 17
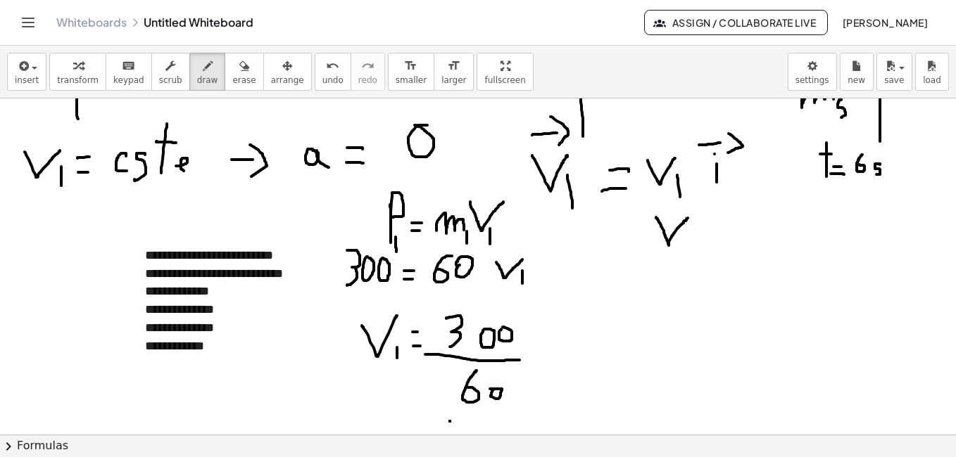
drag, startPoint x: 656, startPoint y: 217, endPoint x: 688, endPoint y: 217, distance: 32.4
click at [688, 217] on div at bounding box center [478, 364] width 956 height 764
click at [685, 241] on div at bounding box center [478, 364] width 956 height 764
click at [232, 69] on div "button" at bounding box center [243, 65] width 23 height 17
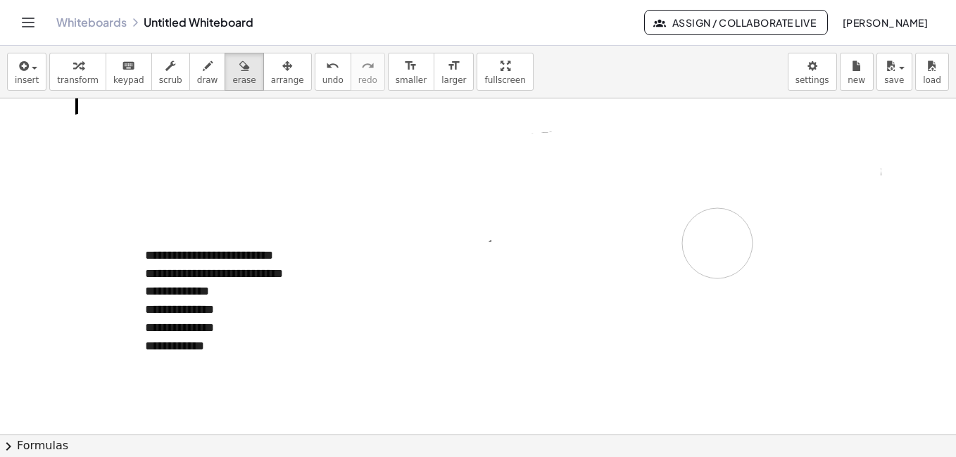
drag, startPoint x: 538, startPoint y: 341, endPoint x: 744, endPoint y: 246, distance: 227.3
click at [744, 246] on div at bounding box center [478, 364] width 956 height 764
click at [322, 73] on div "undo" at bounding box center [332, 65] width 21 height 17
drag, startPoint x: 379, startPoint y: 371, endPoint x: 317, endPoint y: 153, distance: 226.3
click at [317, 153] on div at bounding box center [478, 364] width 956 height 764
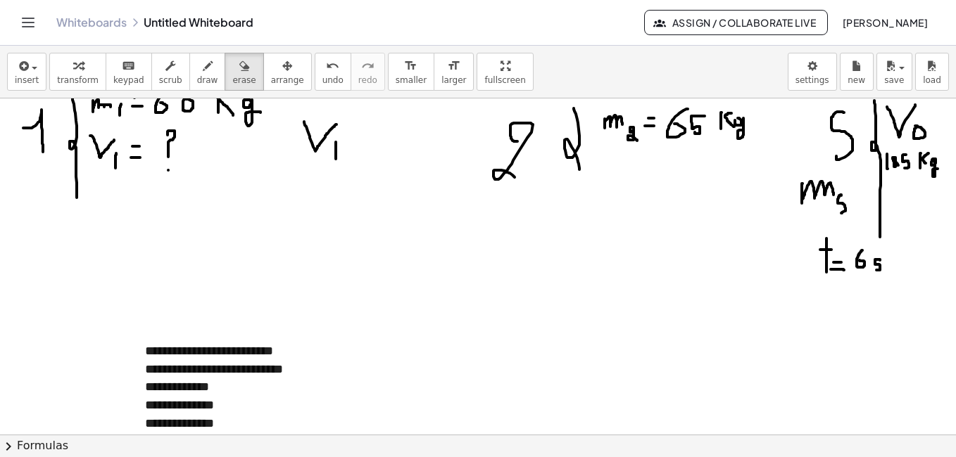
scroll to position [0, 0]
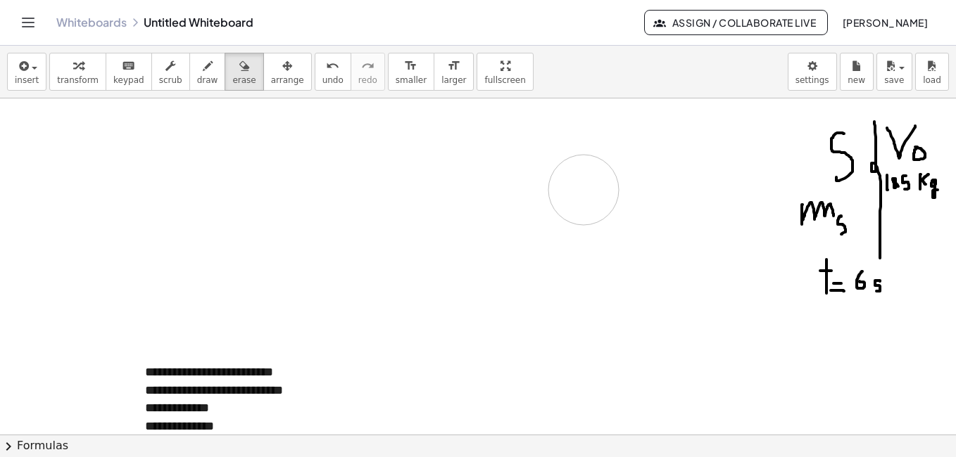
drag, startPoint x: 369, startPoint y: 182, endPoint x: 584, endPoint y: 190, distance: 214.8
click at [197, 75] on span "draw" at bounding box center [207, 80] width 21 height 10
drag, startPoint x: 652, startPoint y: 120, endPoint x: 673, endPoint y: 120, distance: 20.4
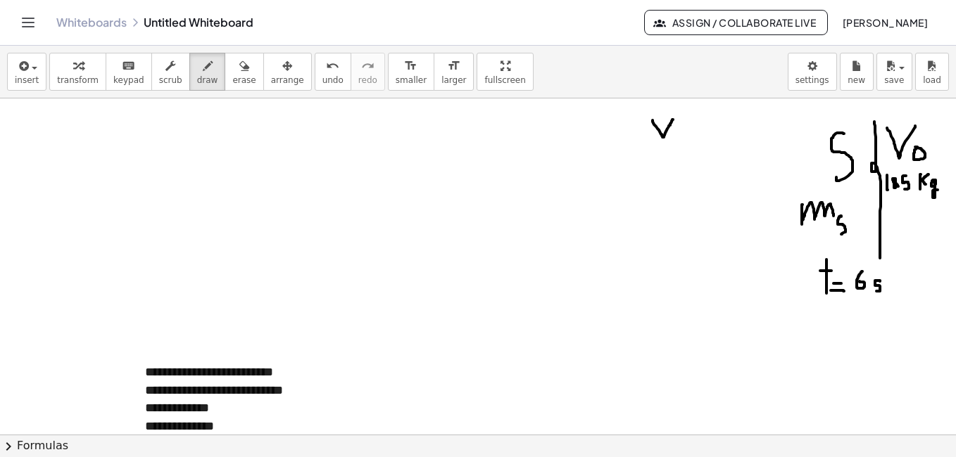
drag, startPoint x: 677, startPoint y: 137, endPoint x: 677, endPoint y: 146, distance: 8.4
drag, startPoint x: 688, startPoint y: 139, endPoint x: 700, endPoint y: 138, distance: 12.0
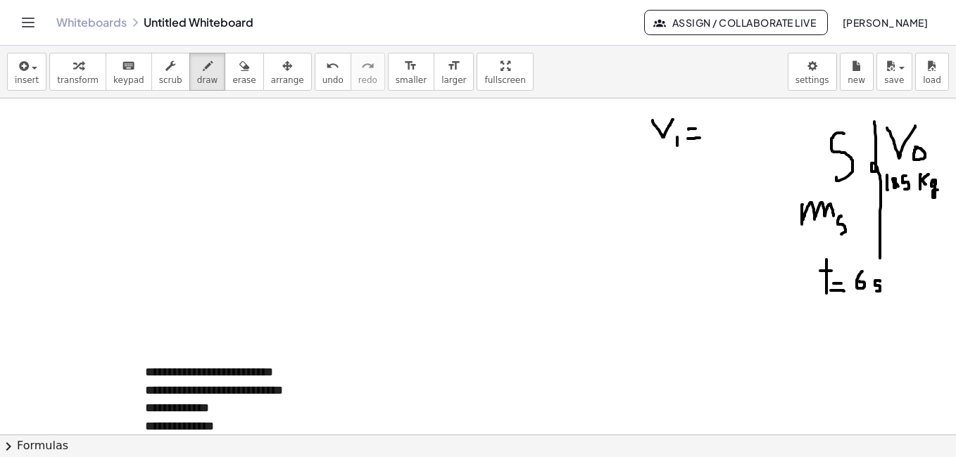
drag, startPoint x: 688, startPoint y: 129, endPoint x: 695, endPoint y: 129, distance: 7.1
drag, startPoint x: 722, startPoint y: 115, endPoint x: 715, endPoint y: 144, distance: 29.0
drag, startPoint x: 45, startPoint y: 111, endPoint x: 42, endPoint y: 141, distance: 29.7
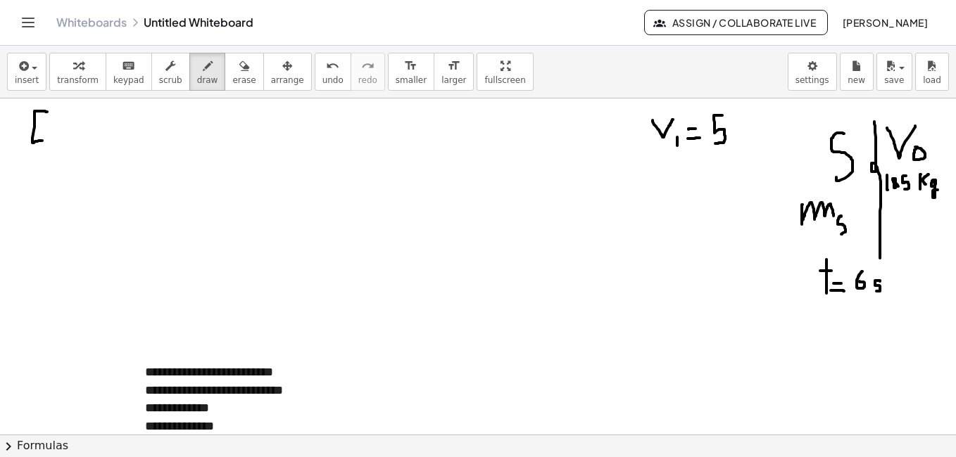
drag, startPoint x: 34, startPoint y: 125, endPoint x: 44, endPoint y: 125, distance: 9.2
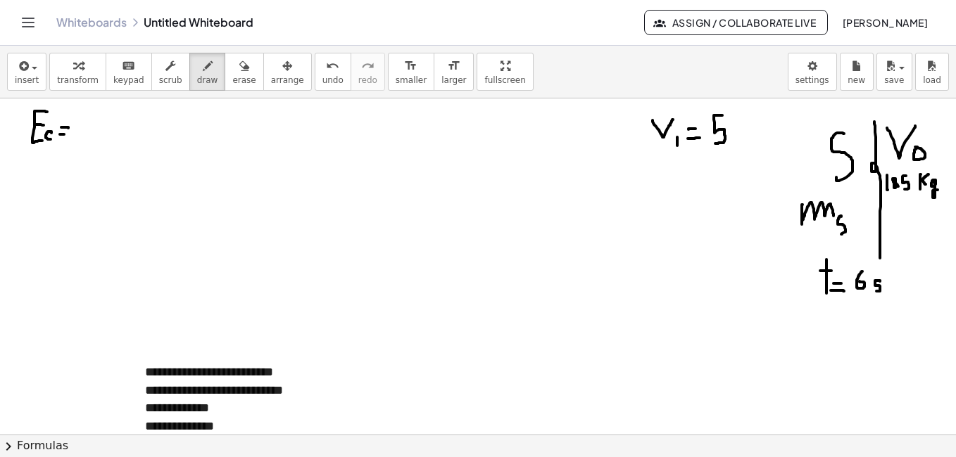
drag, startPoint x: 60, startPoint y: 134, endPoint x: 68, endPoint y: 134, distance: 7.7
drag, startPoint x: 94, startPoint y: 108, endPoint x: 93, endPoint y: 127, distance: 18.4
drag, startPoint x: 82, startPoint y: 129, endPoint x: 102, endPoint y: 134, distance: 20.3
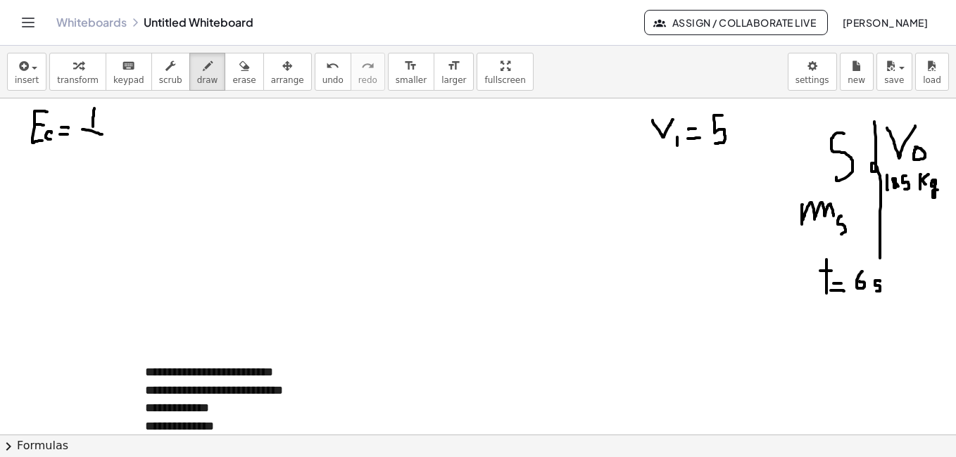
drag, startPoint x: 92, startPoint y: 142, endPoint x: 92, endPoint y: 156, distance: 13.4
drag, startPoint x: 113, startPoint y: 124, endPoint x: 127, endPoint y: 126, distance: 13.5
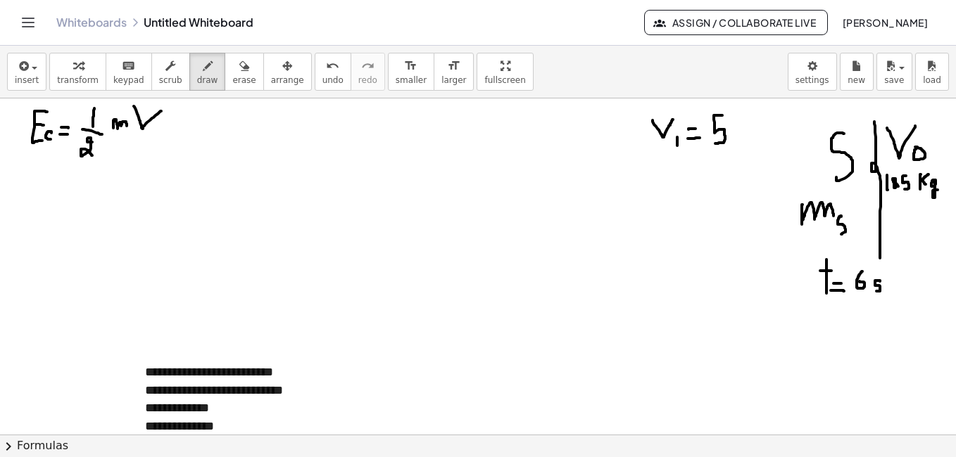
drag, startPoint x: 134, startPoint y: 106, endPoint x: 161, endPoint y: 111, distance: 27.9
drag, startPoint x: 170, startPoint y: 108, endPoint x: 172, endPoint y: 120, distance: 11.5
drag, startPoint x: 464, startPoint y: 138, endPoint x: 486, endPoint y: 137, distance: 21.1
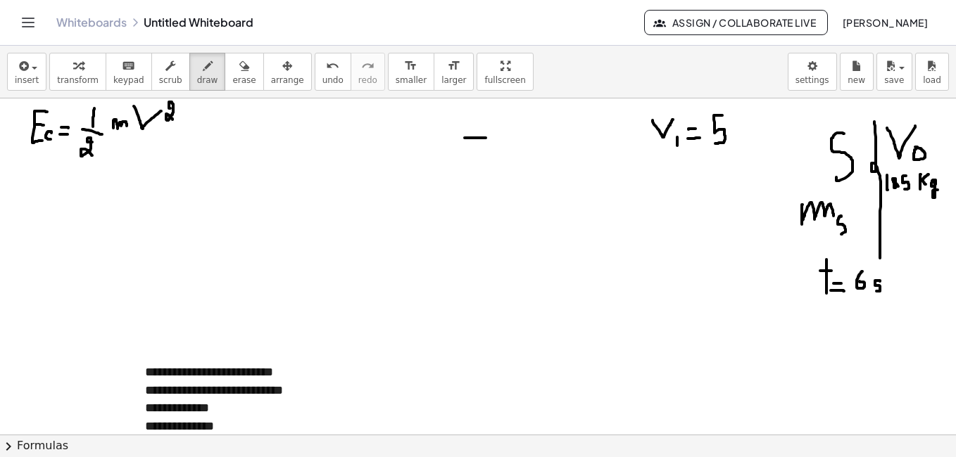
drag, startPoint x: 477, startPoint y: 120, endPoint x: 477, endPoint y: 161, distance: 40.8
drag, startPoint x: 489, startPoint y: 156, endPoint x: 498, endPoint y: 156, distance: 8.4
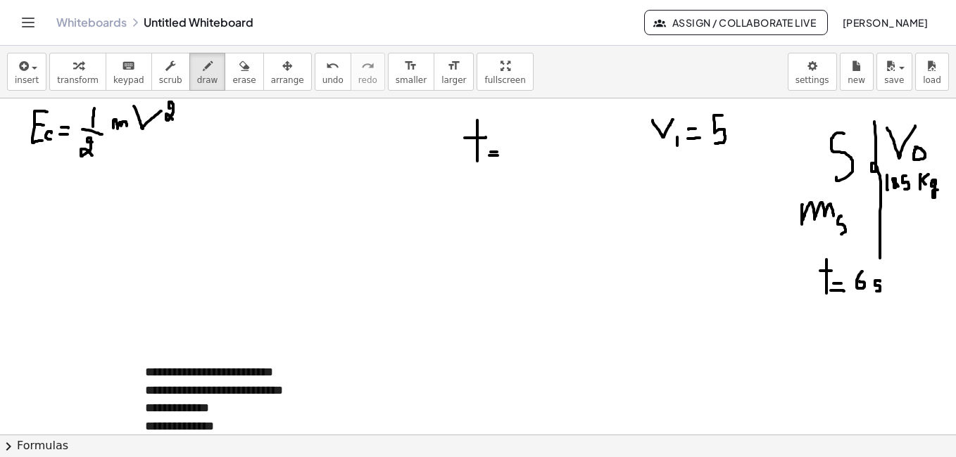
drag, startPoint x: 575, startPoint y: 137, endPoint x: 588, endPoint y: 137, distance: 12.7
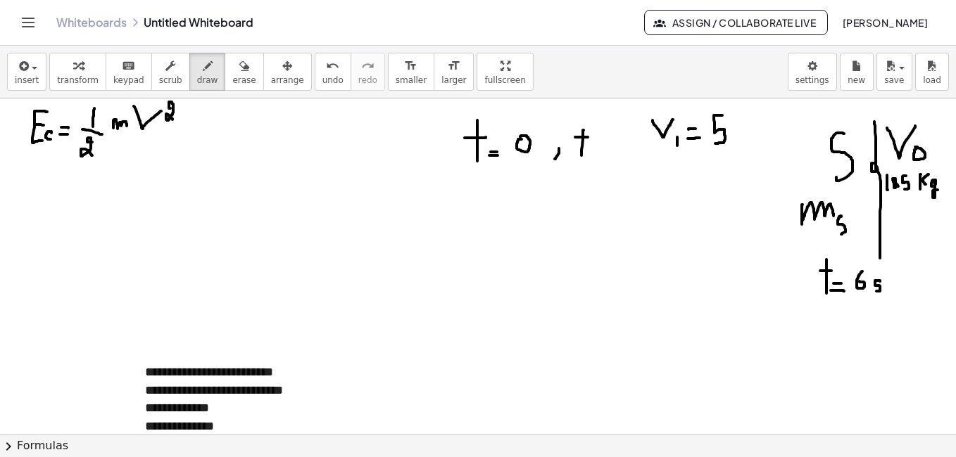
drag, startPoint x: 583, startPoint y: 130, endPoint x: 581, endPoint y: 156, distance: 25.4
drag, startPoint x: 594, startPoint y: 146, endPoint x: 602, endPoint y: 146, distance: 7.7
drag, startPoint x: 593, startPoint y: 152, endPoint x: 602, endPoint y: 152, distance: 9.9
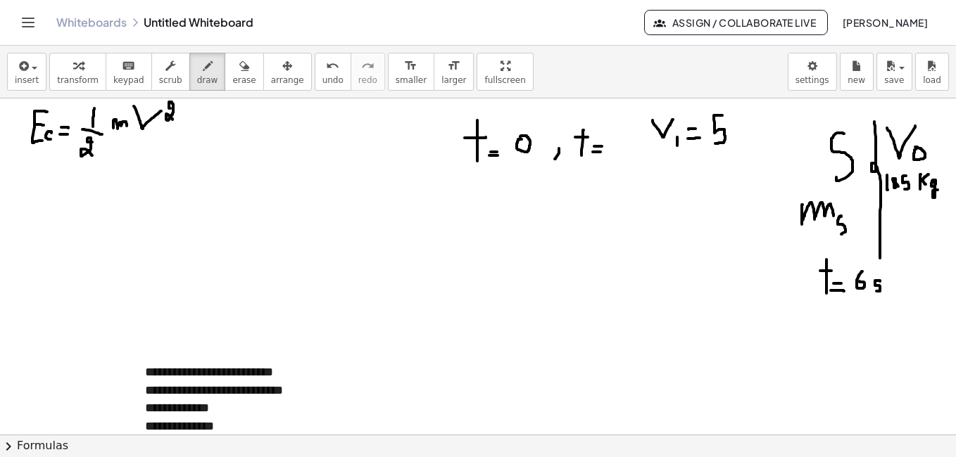
drag, startPoint x: 624, startPoint y: 132, endPoint x: 617, endPoint y: 146, distance: 15.7
drag, startPoint x: 517, startPoint y: 163, endPoint x: 502, endPoint y: 194, distance: 34.9
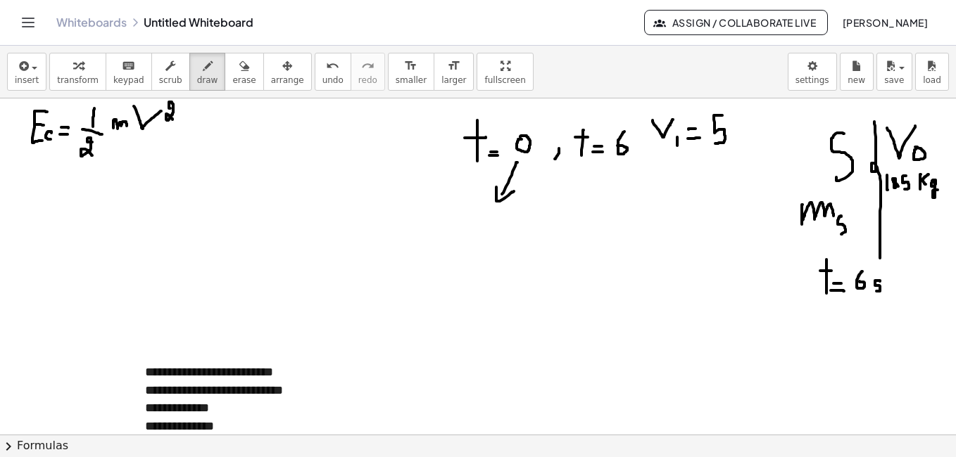
drag, startPoint x: 496, startPoint y: 187, endPoint x: 514, endPoint y: 191, distance: 18.8
drag, startPoint x: 473, startPoint y: 208, endPoint x: 502, endPoint y: 217, distance: 30.1
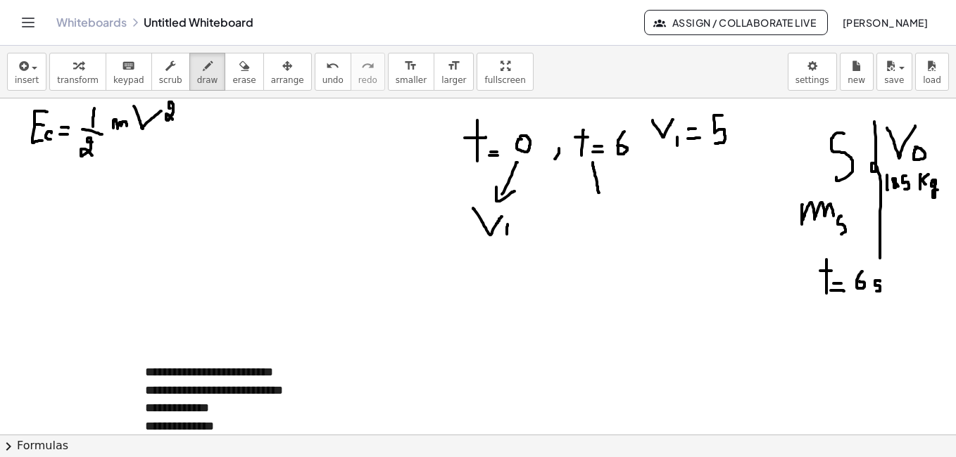
drag, startPoint x: 593, startPoint y: 163, endPoint x: 600, endPoint y: 198, distance: 36.6
drag, startPoint x: 580, startPoint y: 189, endPoint x: 615, endPoint y: 200, distance: 36.9
drag, startPoint x: 574, startPoint y: 217, endPoint x: 600, endPoint y: 229, distance: 29.3
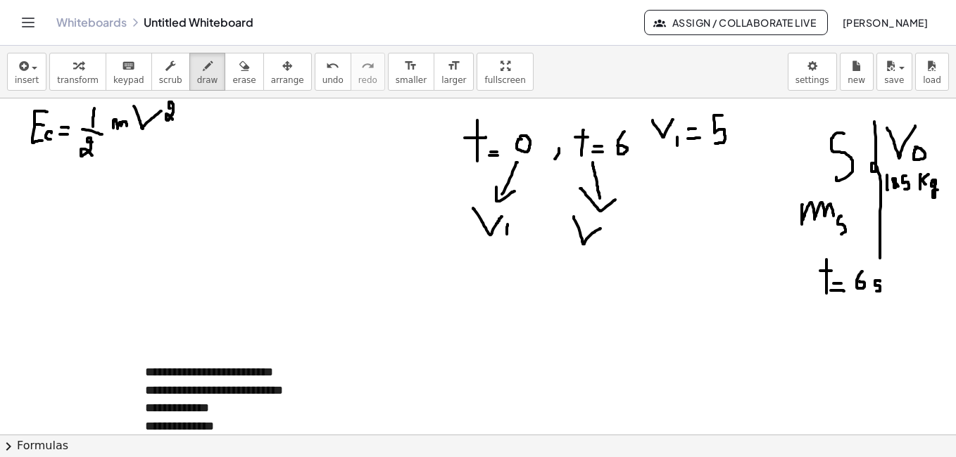
drag, startPoint x: 44, startPoint y: 189, endPoint x: 46, endPoint y: 224, distance: 36.0
drag, startPoint x: 30, startPoint y: 206, endPoint x: 38, endPoint y: 205, distance: 8.5
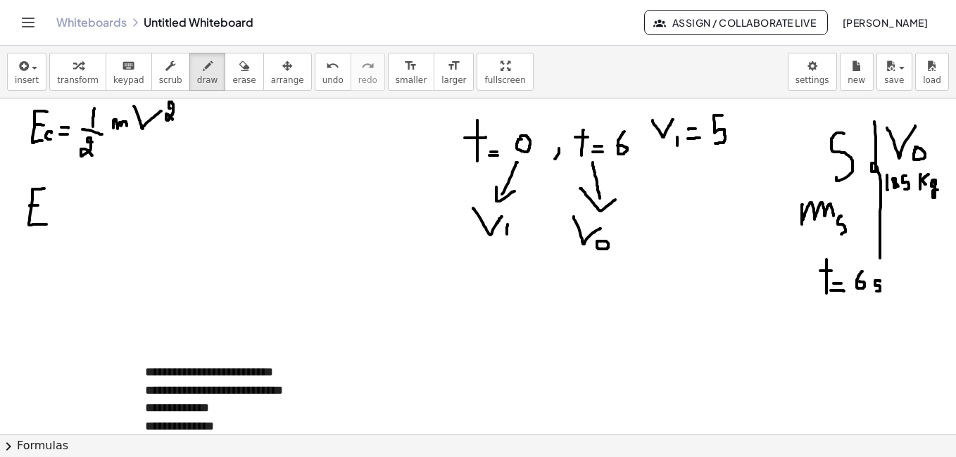
drag, startPoint x: 63, startPoint y: 217, endPoint x: 62, endPoint y: 224, distance: 7.1
drag, startPoint x: 69, startPoint y: 220, endPoint x: 69, endPoint y: 230, distance: 9.9
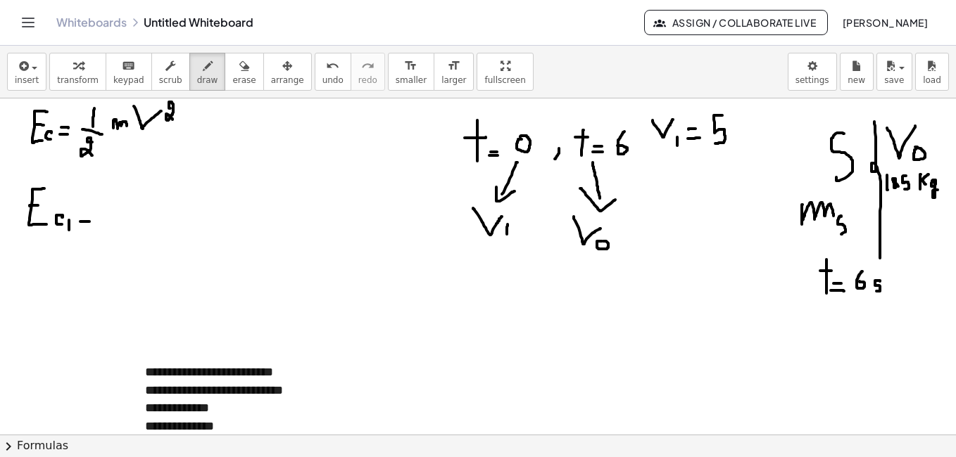
drag, startPoint x: 80, startPoint y: 222, endPoint x: 89, endPoint y: 222, distance: 9.1
drag, startPoint x: 81, startPoint y: 212, endPoint x: 89, endPoint y: 212, distance: 7.7
drag, startPoint x: 113, startPoint y: 201, endPoint x: 112, endPoint y: 213, distance: 12.0
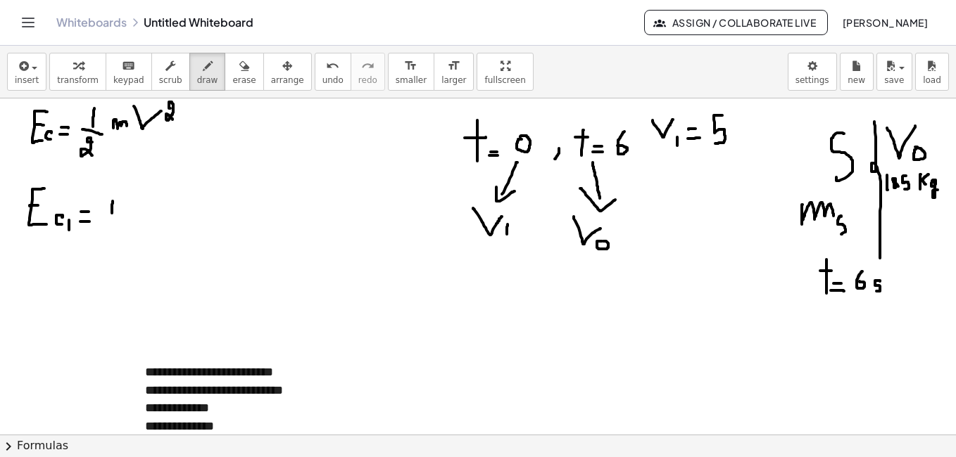
drag, startPoint x: 104, startPoint y: 220, endPoint x: 121, endPoint y: 222, distance: 17.0
drag, startPoint x: 113, startPoint y: 229, endPoint x: 119, endPoint y: 234, distance: 8.5
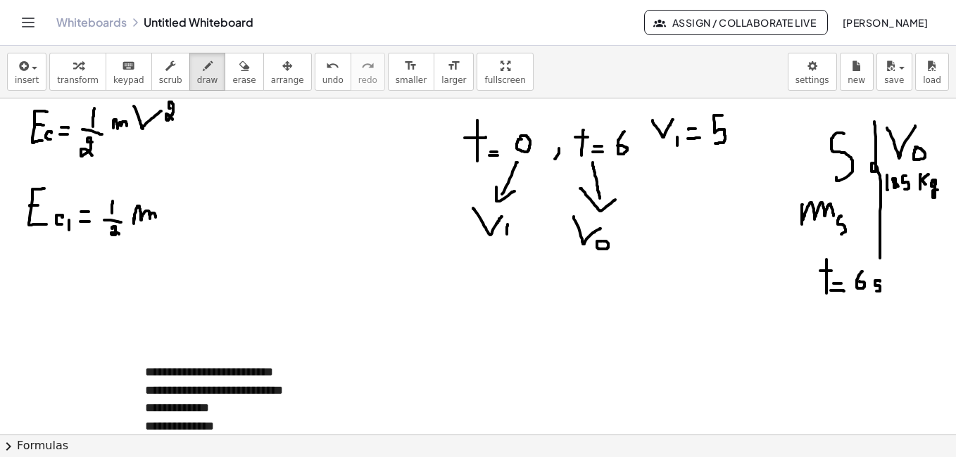
drag, startPoint x: 134, startPoint y: 218, endPoint x: 156, endPoint y: 217, distance: 21.8
drag, startPoint x: 161, startPoint y: 196, endPoint x: 186, endPoint y: 196, distance: 24.6
drag, startPoint x: 186, startPoint y: 213, endPoint x: 185, endPoint y: 226, distance: 13.4
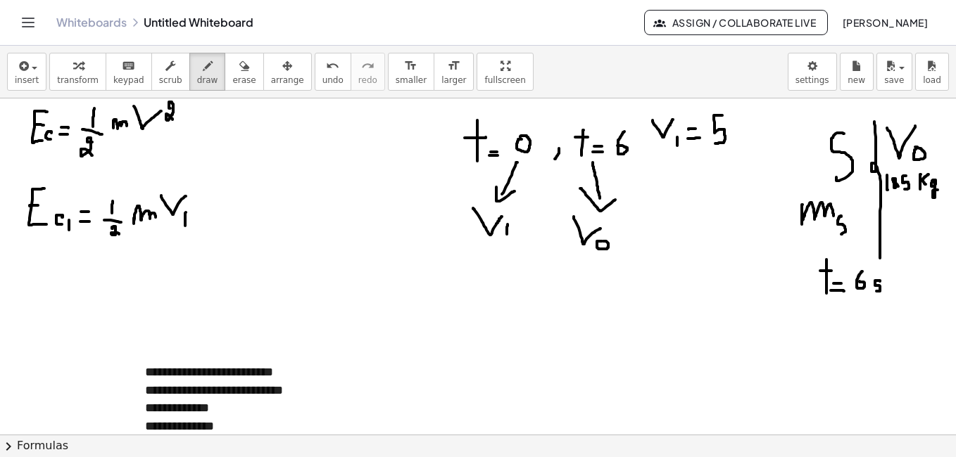
drag, startPoint x: 164, startPoint y: 220, endPoint x: 164, endPoint y: 230, distance: 9.9
drag, startPoint x: 204, startPoint y: 185, endPoint x: 209, endPoint y: 195, distance: 11.0
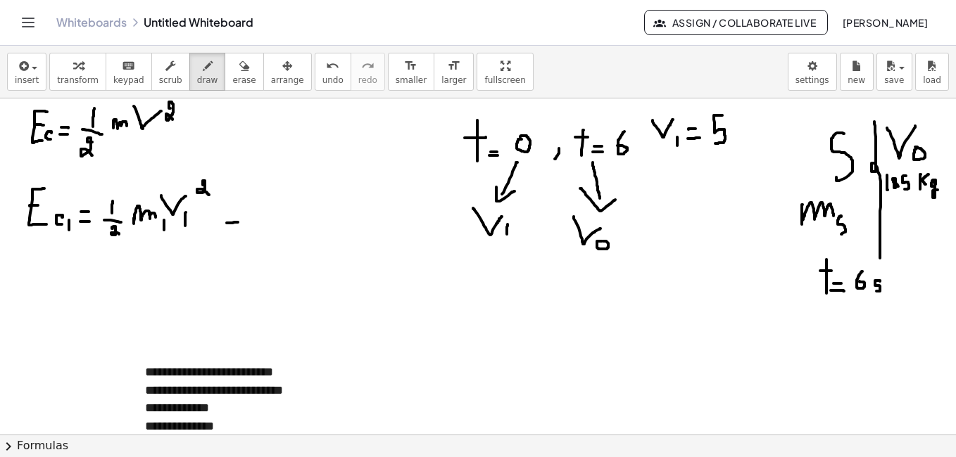
drag, startPoint x: 227, startPoint y: 223, endPoint x: 239, endPoint y: 222, distance: 12.7
drag, startPoint x: 227, startPoint y: 215, endPoint x: 238, endPoint y: 215, distance: 10.6
drag, startPoint x: 264, startPoint y: 193, endPoint x: 262, endPoint y: 222, distance: 29.6
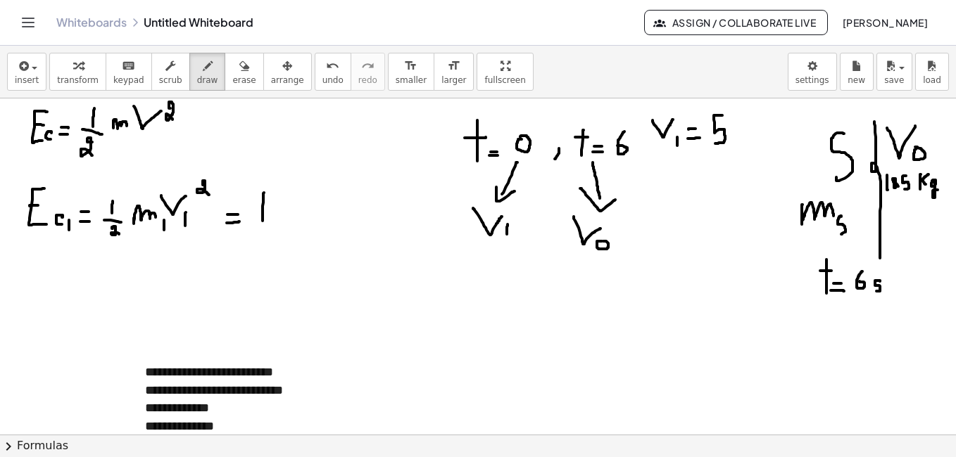
drag, startPoint x: 252, startPoint y: 224, endPoint x: 267, endPoint y: 224, distance: 15.5
drag, startPoint x: 263, startPoint y: 241, endPoint x: 270, endPoint y: 252, distance: 12.9
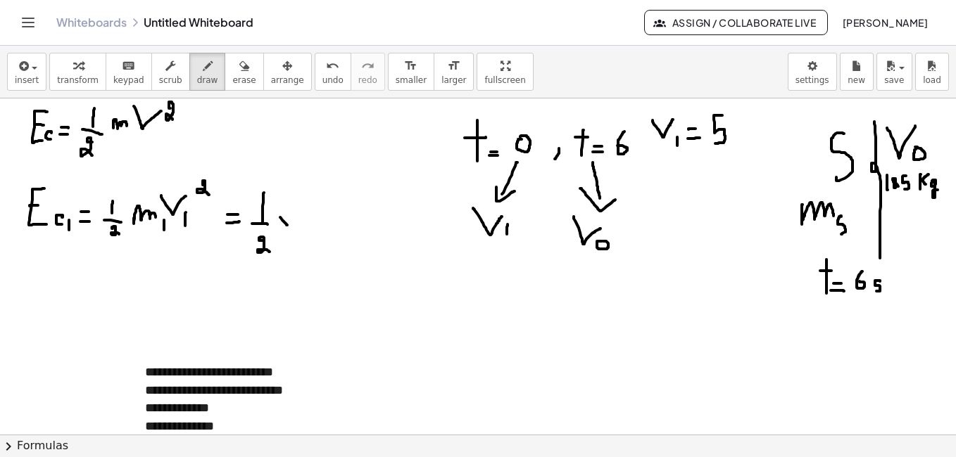
drag, startPoint x: 280, startPoint y: 217, endPoint x: 287, endPoint y: 225, distance: 10.5
drag, startPoint x: 287, startPoint y: 213, endPoint x: 281, endPoint y: 226, distance: 14.2
drag, startPoint x: 312, startPoint y: 199, endPoint x: 302, endPoint y: 217, distance: 20.2
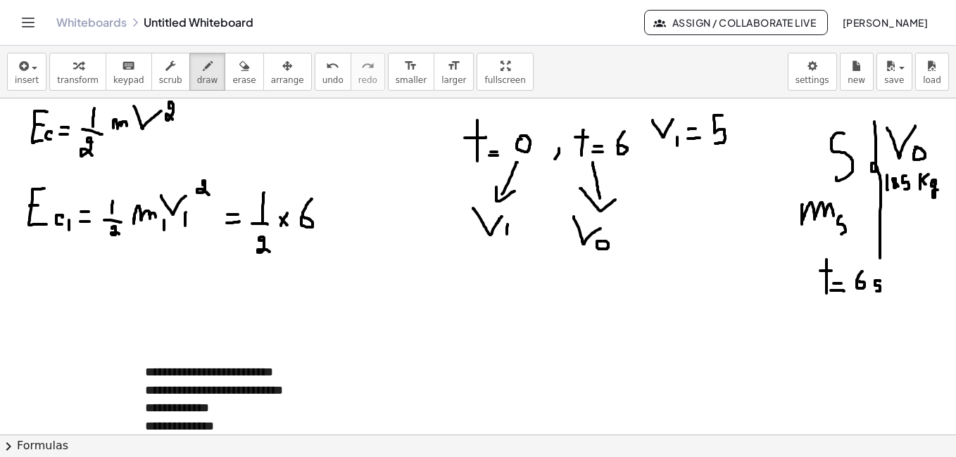
drag, startPoint x: 358, startPoint y: 215, endPoint x: 365, endPoint y: 222, distance: 9.5
drag, startPoint x: 366, startPoint y: 213, endPoint x: 356, endPoint y: 225, distance: 16.0
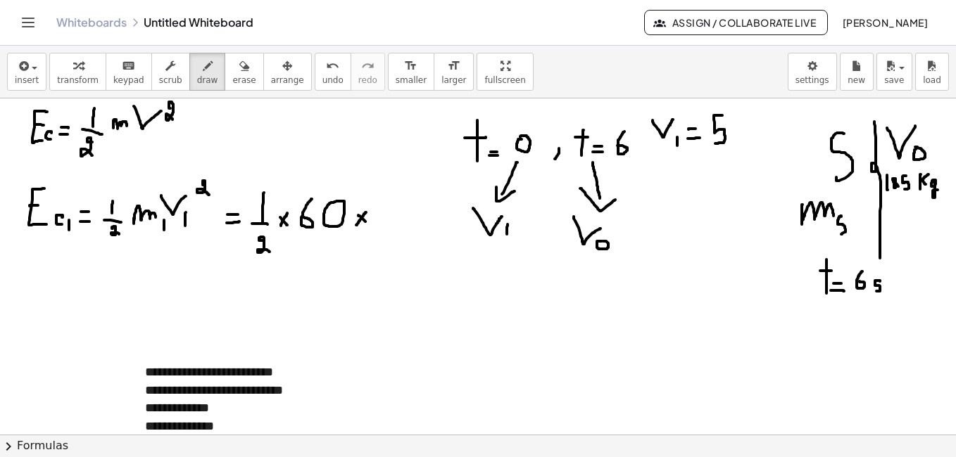
drag, startPoint x: 393, startPoint y: 213, endPoint x: 397, endPoint y: 229, distance: 16.7
drag, startPoint x: 417, startPoint y: 205, endPoint x: 409, endPoint y: 233, distance: 29.2
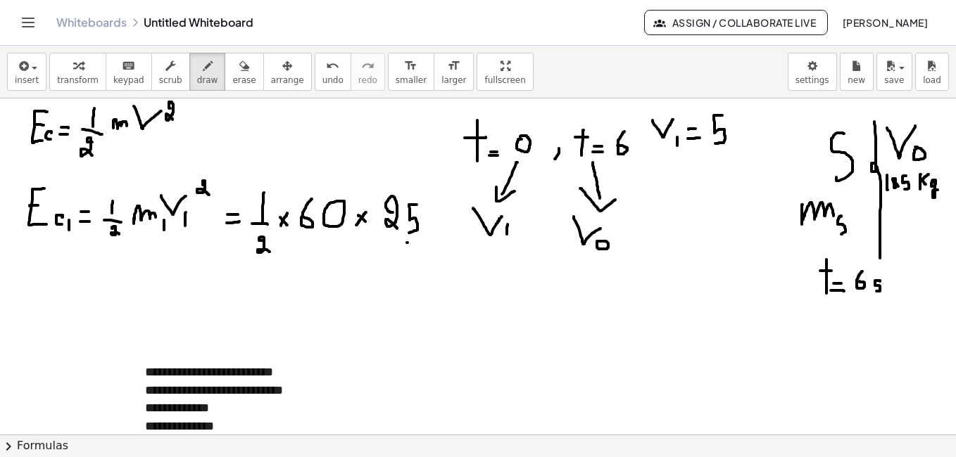
drag, startPoint x: 407, startPoint y: 243, endPoint x: 419, endPoint y: 244, distance: 12.0
drag, startPoint x: 404, startPoint y: 250, endPoint x: 419, endPoint y: 250, distance: 15.5
drag, startPoint x: 432, startPoint y: 231, endPoint x: 440, endPoint y: 251, distance: 21.8
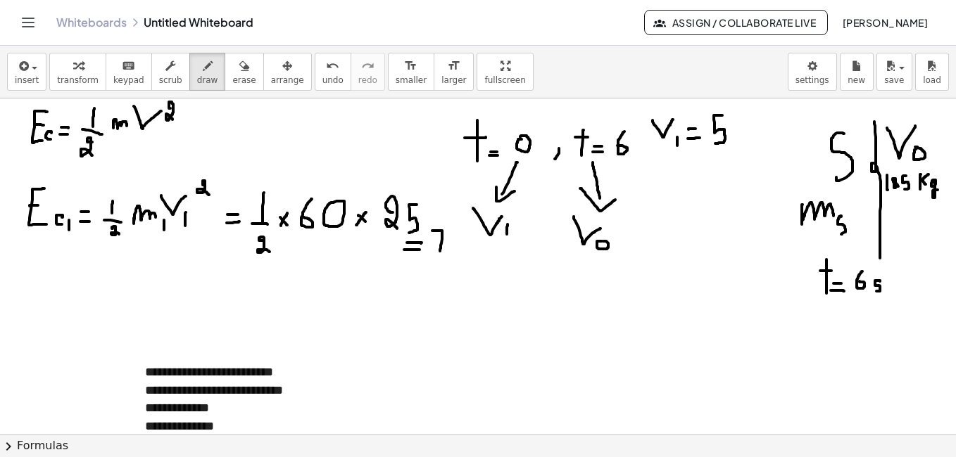
drag, startPoint x: 434, startPoint y: 241, endPoint x: 445, endPoint y: 241, distance: 12.0
drag, startPoint x: 468, startPoint y: 232, endPoint x: 454, endPoint y: 255, distance: 27.2
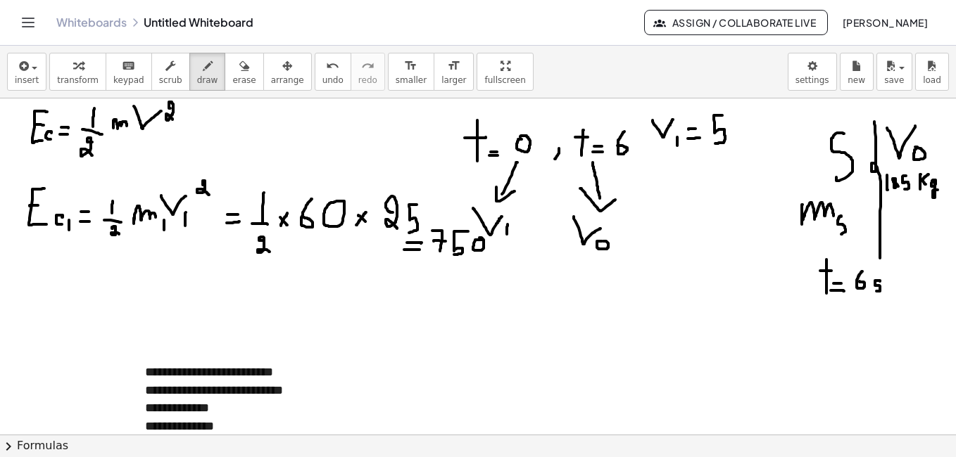
drag, startPoint x: 497, startPoint y: 246, endPoint x: 517, endPoint y: 251, distance: 20.3
drag, startPoint x: 546, startPoint y: 232, endPoint x: 525, endPoint y: 262, distance: 36.9
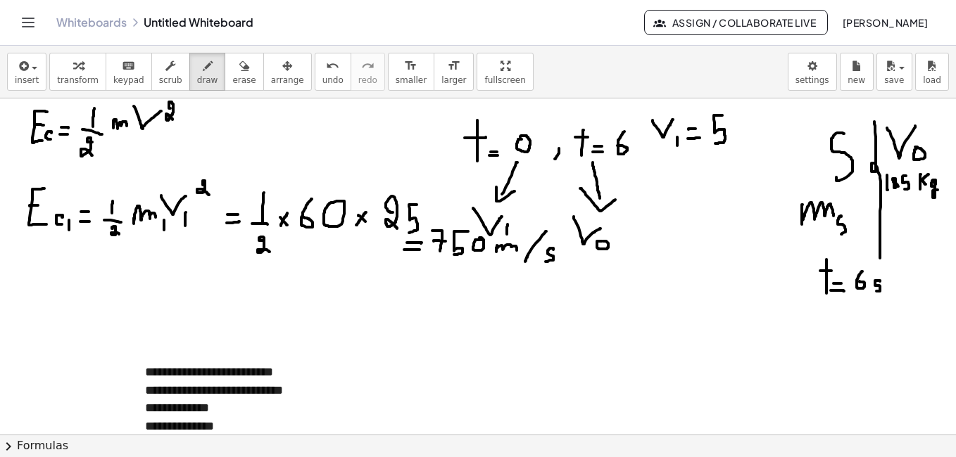
drag, startPoint x: 553, startPoint y: 250, endPoint x: 545, endPoint y: 262, distance: 14.2
drag, startPoint x: 58, startPoint y: 262, endPoint x: 45, endPoint y: 296, distance: 36.3
drag, startPoint x: 36, startPoint y: 277, endPoint x: 45, endPoint y: 277, distance: 9.1
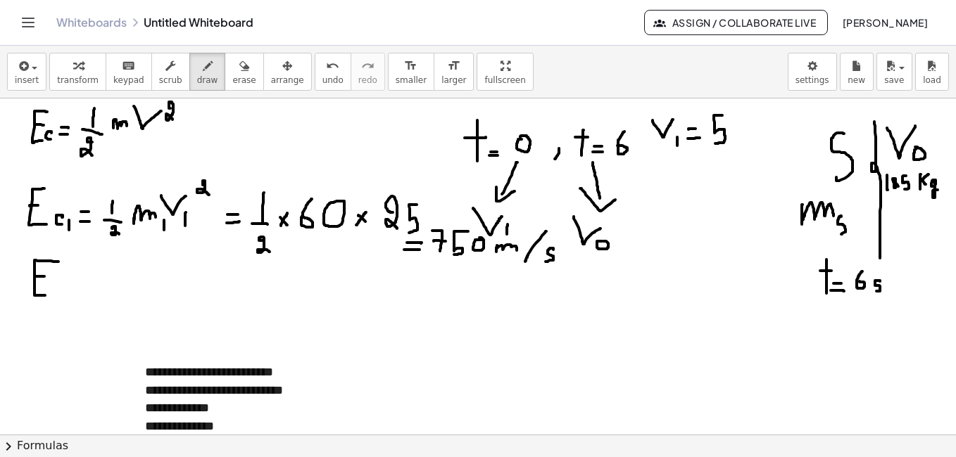
drag, startPoint x: 65, startPoint y: 288, endPoint x: 61, endPoint y: 297, distance: 10.4
drag, startPoint x: 86, startPoint y: 295, endPoint x: 94, endPoint y: 295, distance: 8.4
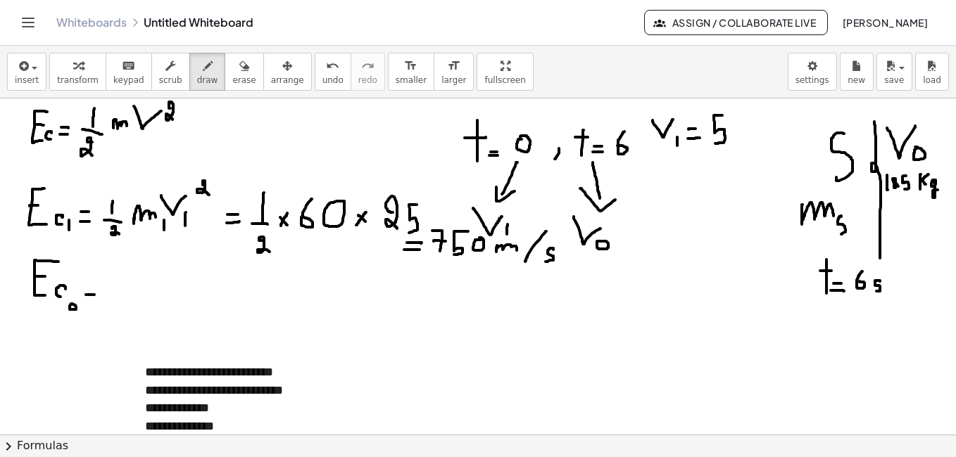
drag, startPoint x: 84, startPoint y: 286, endPoint x: 94, endPoint y: 285, distance: 10.6
drag, startPoint x: 113, startPoint y: 272, endPoint x: 113, endPoint y: 298, distance: 26.7
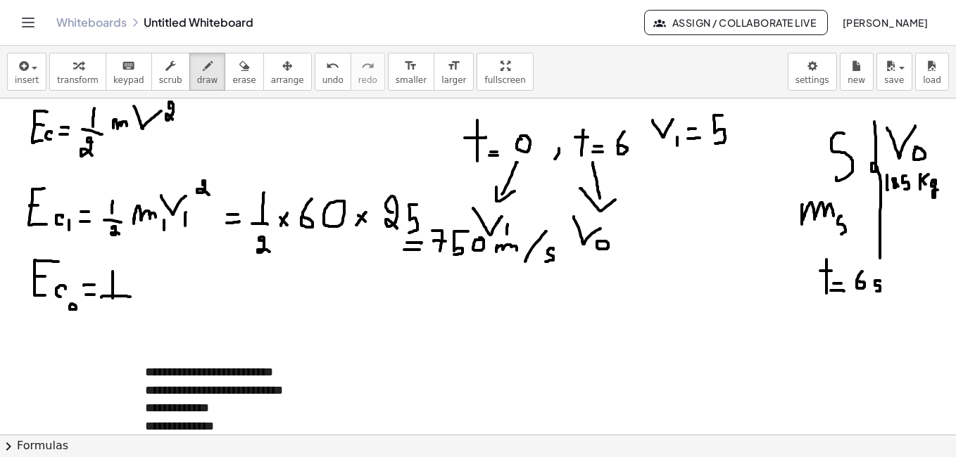
drag, startPoint x: 101, startPoint y: 297, endPoint x: 130, endPoint y: 297, distance: 28.9
drag, startPoint x: 113, startPoint y: 308, endPoint x: 124, endPoint y: 322, distance: 17.0
drag, startPoint x: 142, startPoint y: 282, endPoint x: 143, endPoint y: 292, distance: 9.9
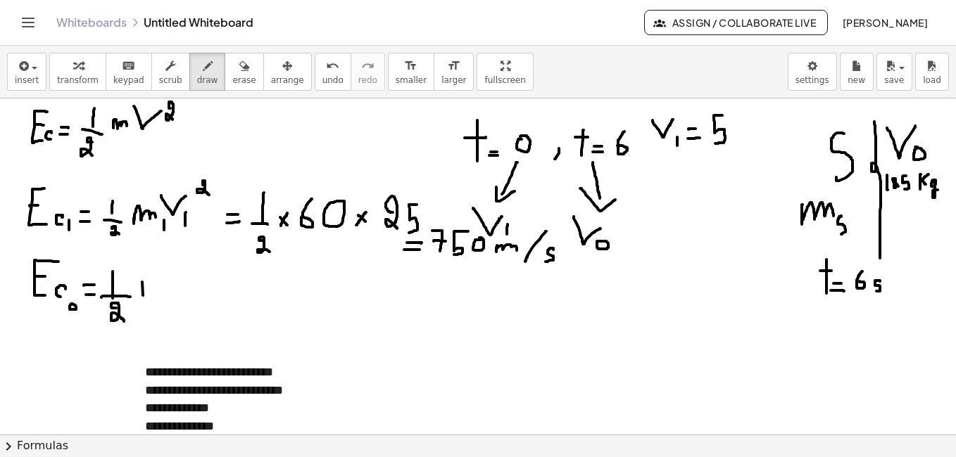
drag, startPoint x: 143, startPoint y: 292, endPoint x: 163, endPoint y: 293, distance: 20.5
drag, startPoint x: 170, startPoint y: 299, endPoint x: 163, endPoint y: 308, distance: 11.5
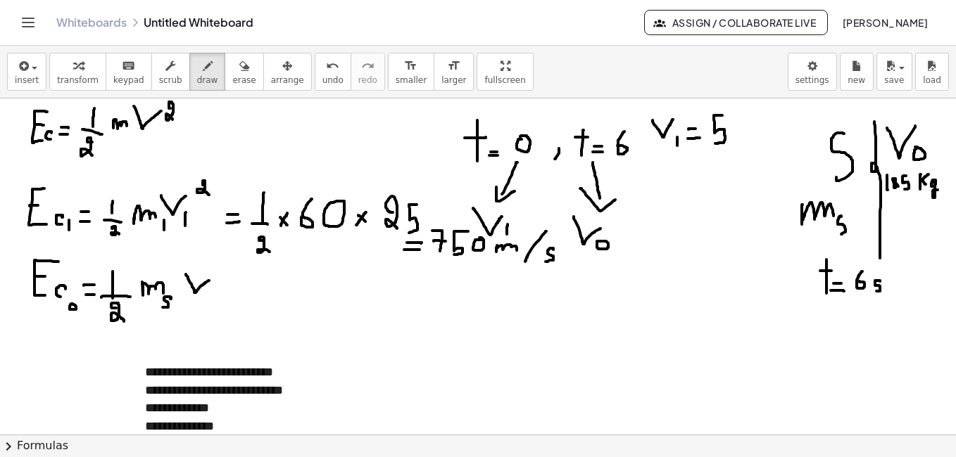
drag, startPoint x: 186, startPoint y: 274, endPoint x: 209, endPoint y: 281, distance: 24.1
drag, startPoint x: 220, startPoint y: 271, endPoint x: 227, endPoint y: 274, distance: 7.2
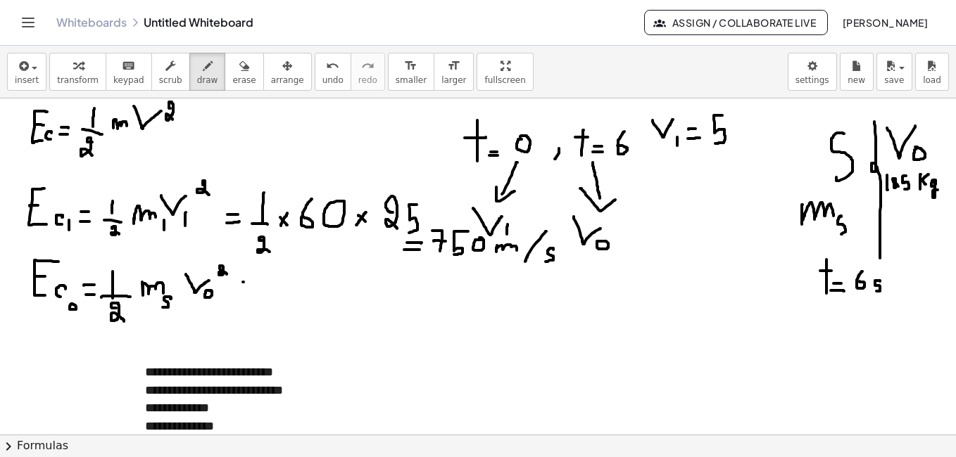
drag, startPoint x: 243, startPoint y: 282, endPoint x: 251, endPoint y: 282, distance: 7.7
drag, startPoint x: 241, startPoint y: 288, endPoint x: 250, endPoint y: 288, distance: 8.4
drag, startPoint x: 281, startPoint y: 261, endPoint x: 281, endPoint y: 283, distance: 21.8
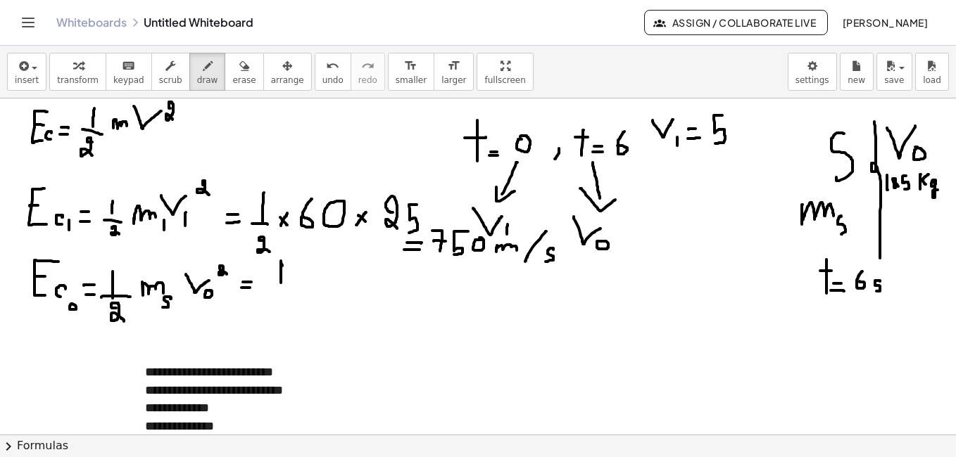
drag, startPoint x: 267, startPoint y: 294, endPoint x: 287, endPoint y: 294, distance: 20.4
drag, startPoint x: 282, startPoint y: 308, endPoint x: 290, endPoint y: 318, distance: 12.5
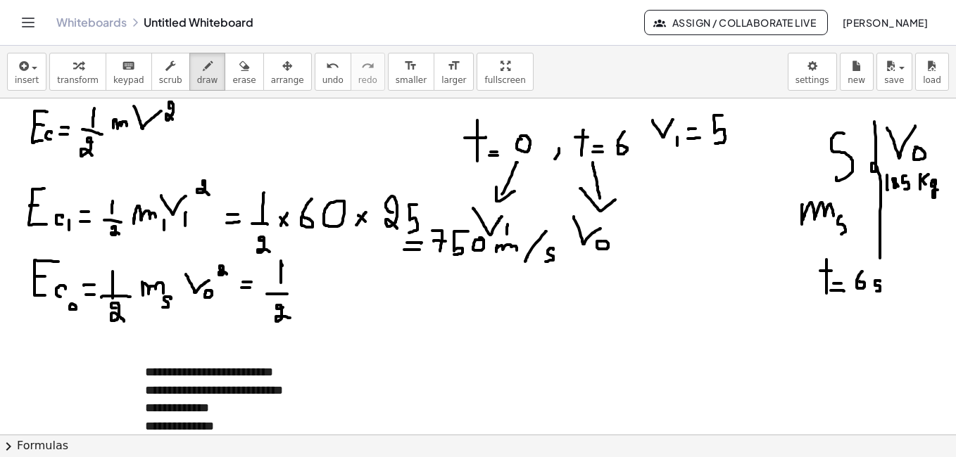
drag, startPoint x: 318, startPoint y: 274, endPoint x: 317, endPoint y: 294, distance: 20.4
drag, startPoint x: 330, startPoint y: 286, endPoint x: 332, endPoint y: 293, distance: 7.3
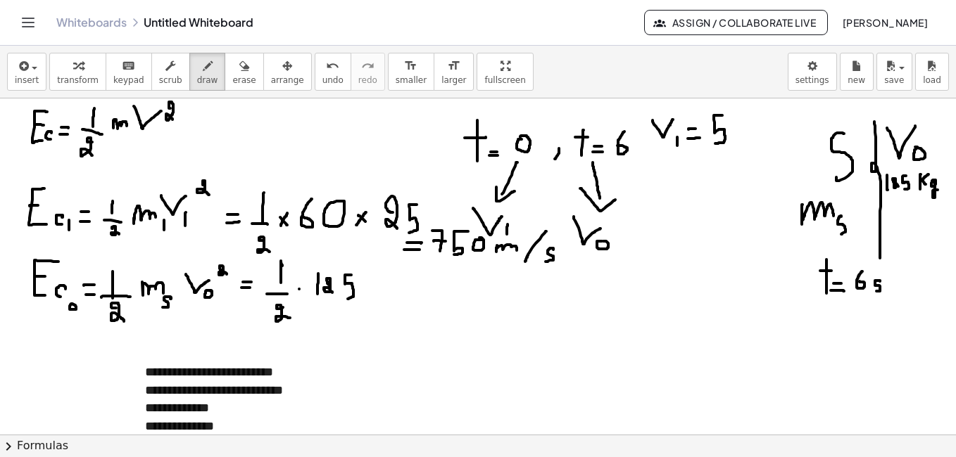
drag, startPoint x: 351, startPoint y: 275, endPoint x: 346, endPoint y: 299, distance: 24.4
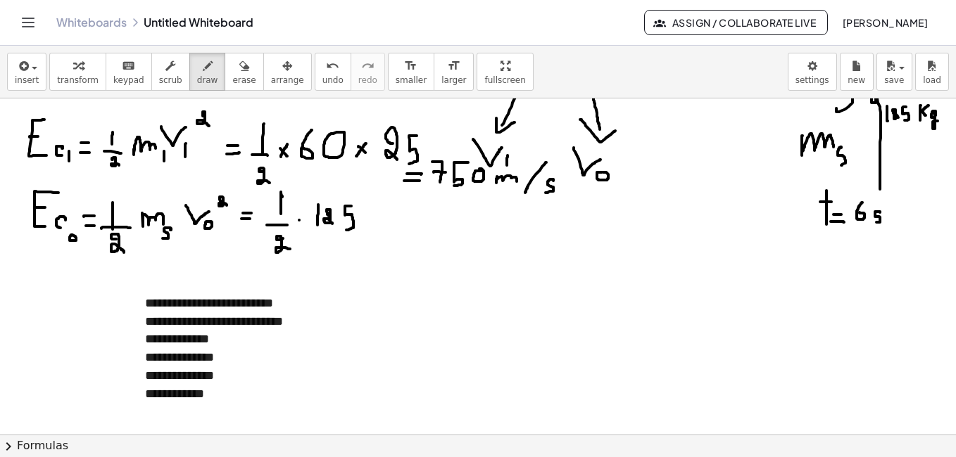
scroll to position [83, 0]
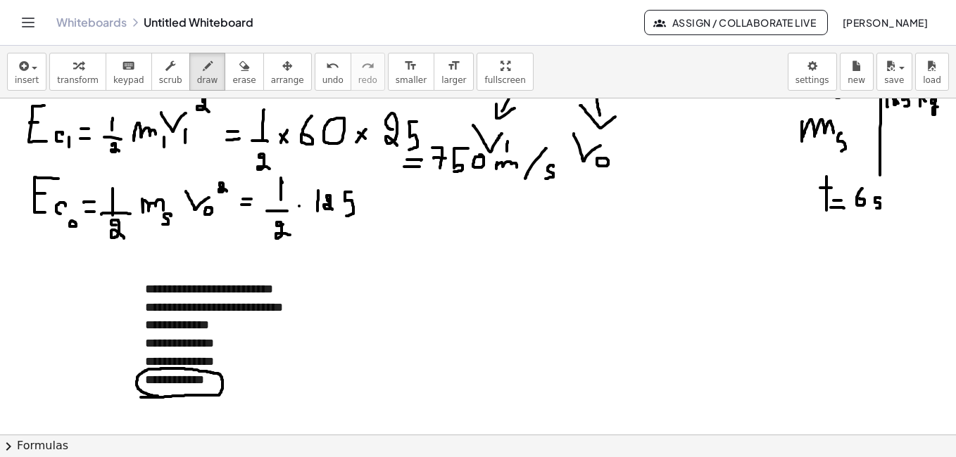
drag, startPoint x: 141, startPoint y: 398, endPoint x: 158, endPoint y: 397, distance: 16.9
click at [158, 397] on div at bounding box center [478, 397] width 956 height 764
click at [448, 327] on div at bounding box center [478, 397] width 956 height 764
drag, startPoint x: 467, startPoint y: 331, endPoint x: 464, endPoint y: 339, distance: 8.2
click at [464, 339] on div at bounding box center [478, 397] width 956 height 764
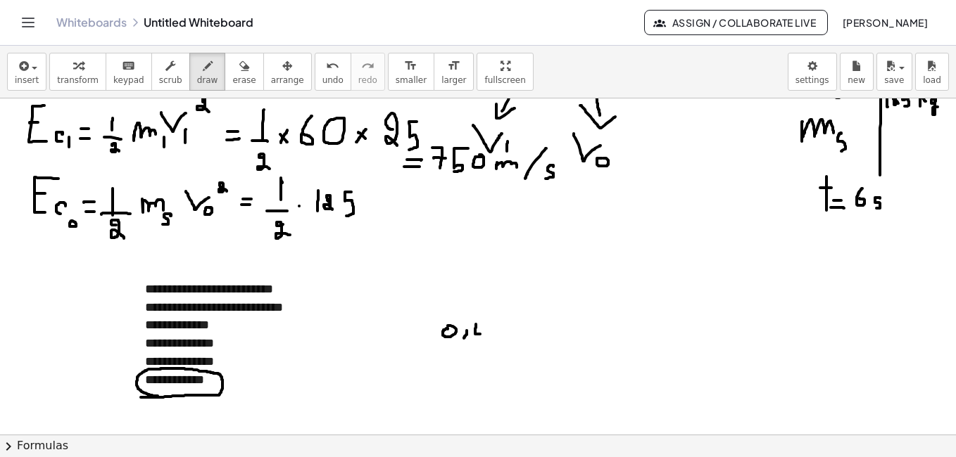
drag, startPoint x: 476, startPoint y: 324, endPoint x: 481, endPoint y: 334, distance: 11.0
click at [481, 334] on div at bounding box center [478, 397] width 956 height 764
click at [481, 337] on div at bounding box center [478, 397] width 956 height 764
click at [488, 322] on div at bounding box center [478, 397] width 956 height 764
drag, startPoint x: 505, startPoint y: 326, endPoint x: 512, endPoint y: 335, distance: 11.5
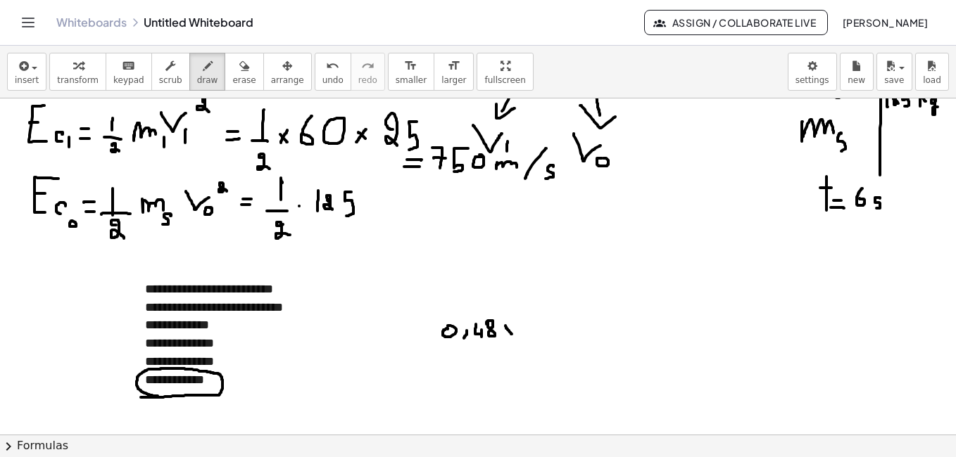
click at [512, 335] on div at bounding box center [478, 397] width 956 height 764
drag, startPoint x: 512, startPoint y: 323, endPoint x: 500, endPoint y: 336, distance: 17.9
click at [500, 336] on div at bounding box center [478, 397] width 956 height 764
drag, startPoint x: 537, startPoint y: 318, endPoint x: 529, endPoint y: 338, distance: 21.2
click at [529, 338] on div at bounding box center [478, 397] width 956 height 764
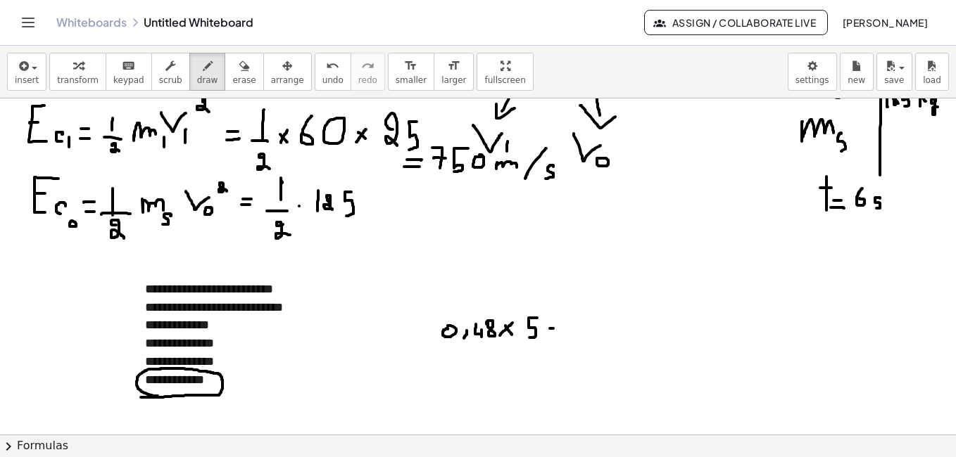
click at [556, 329] on div at bounding box center [478, 397] width 956 height 764
drag, startPoint x: 548, startPoint y: 335, endPoint x: 557, endPoint y: 335, distance: 9.1
click at [557, 335] on div at bounding box center [478, 397] width 956 height 764
drag, startPoint x: 590, startPoint y: 324, endPoint x: 593, endPoint y: 337, distance: 13.0
click at [593, 337] on div at bounding box center [478, 397] width 956 height 764
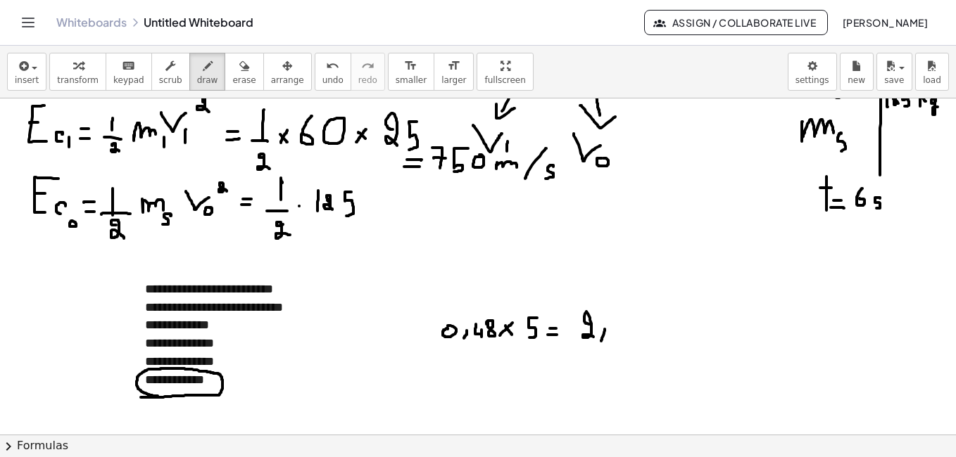
drag, startPoint x: 605, startPoint y: 329, endPoint x: 601, endPoint y: 341, distance: 12.5
click at [601, 341] on div at bounding box center [478, 397] width 956 height 764
drag, startPoint x: 614, startPoint y: 315, endPoint x: 623, endPoint y: 336, distance: 23.0
click at [623, 336] on div at bounding box center [478, 397] width 956 height 764
drag, startPoint x: 623, startPoint y: 328, endPoint x: 623, endPoint y: 341, distance: 13.4
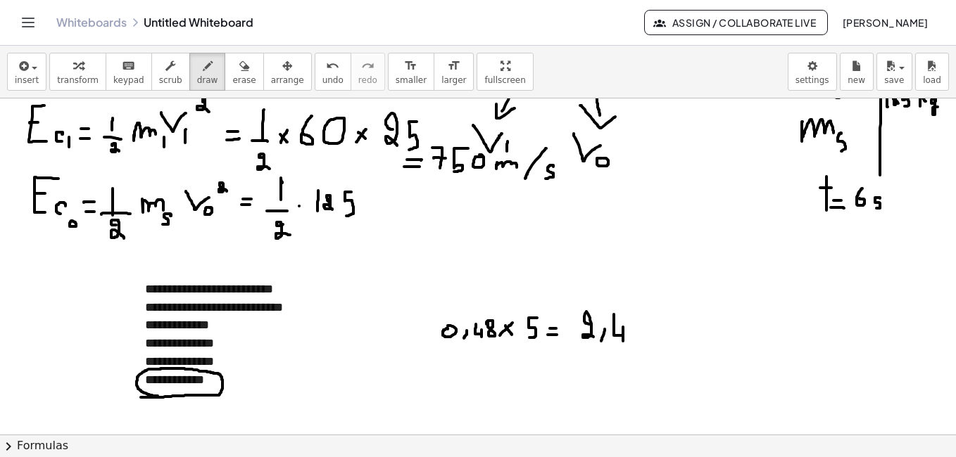
click at [623, 341] on div at bounding box center [478, 397] width 956 height 764
click at [365, 204] on div at bounding box center [478, 397] width 956 height 764
drag, startPoint x: 389, startPoint y: 191, endPoint x: 383, endPoint y: 208, distance: 17.4
click at [383, 208] on div at bounding box center [478, 397] width 956 height 764
click at [397, 210] on div at bounding box center [478, 397] width 956 height 764
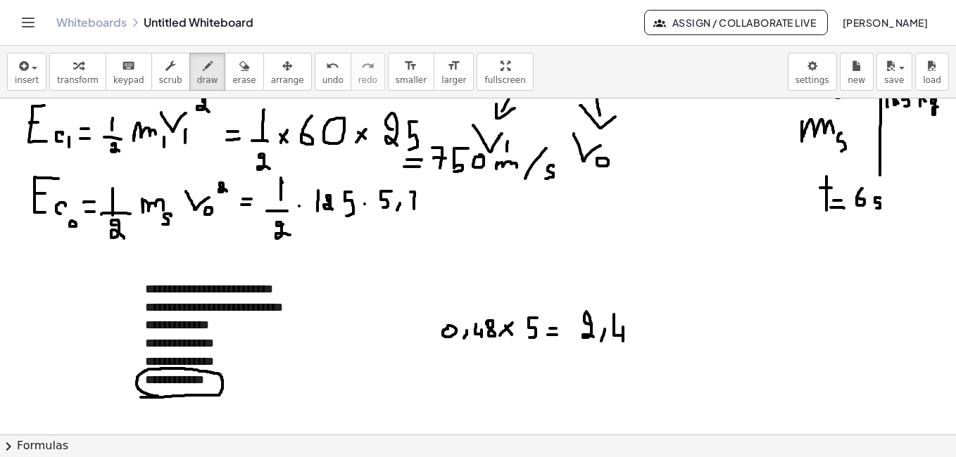
drag, startPoint x: 410, startPoint y: 192, endPoint x: 414, endPoint y: 210, distance: 17.9
click at [414, 210] on div at bounding box center [478, 397] width 956 height 764
drag, startPoint x: 409, startPoint y: 202, endPoint x: 419, endPoint y: 202, distance: 9.9
click at [419, 202] on div at bounding box center [478, 397] width 956 height 764
drag, startPoint x: 434, startPoint y: 194, endPoint x: 431, endPoint y: 202, distance: 8.2
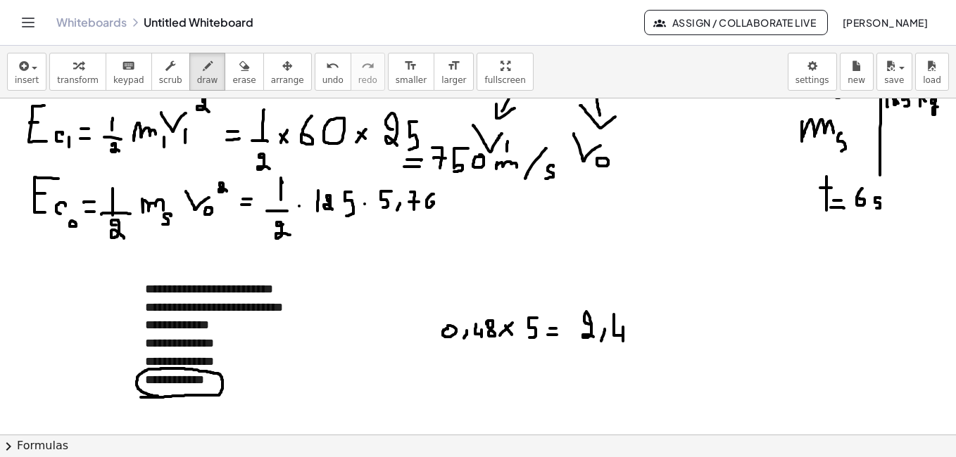
click at [431, 202] on div at bounding box center [478, 397] width 956 height 764
drag, startPoint x: 446, startPoint y: 204, endPoint x: 454, endPoint y: 204, distance: 7.7
click at [454, 204] on div at bounding box center [478, 397] width 956 height 764
drag, startPoint x: 445, startPoint y: 196, endPoint x: 459, endPoint y: 196, distance: 14.1
click at [459, 196] on div at bounding box center [478, 397] width 956 height 764
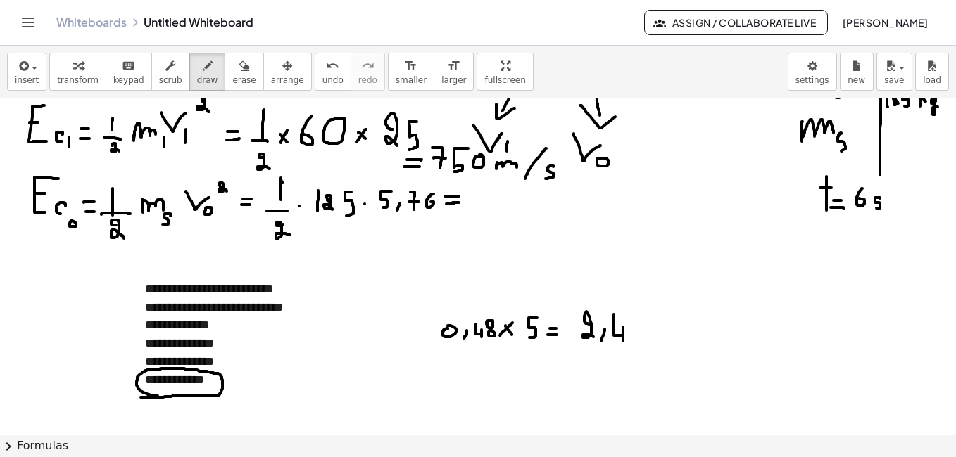
click at [459, 203] on div at bounding box center [478, 397] width 956 height 764
drag, startPoint x: 486, startPoint y: 193, endPoint x: 496, endPoint y: 205, distance: 16.0
click at [496, 205] on div at bounding box center [478, 397] width 956 height 764
click at [503, 207] on div at bounding box center [478, 397] width 956 height 764
drag, startPoint x: 514, startPoint y: 191, endPoint x: 521, endPoint y: 206, distance: 17.0
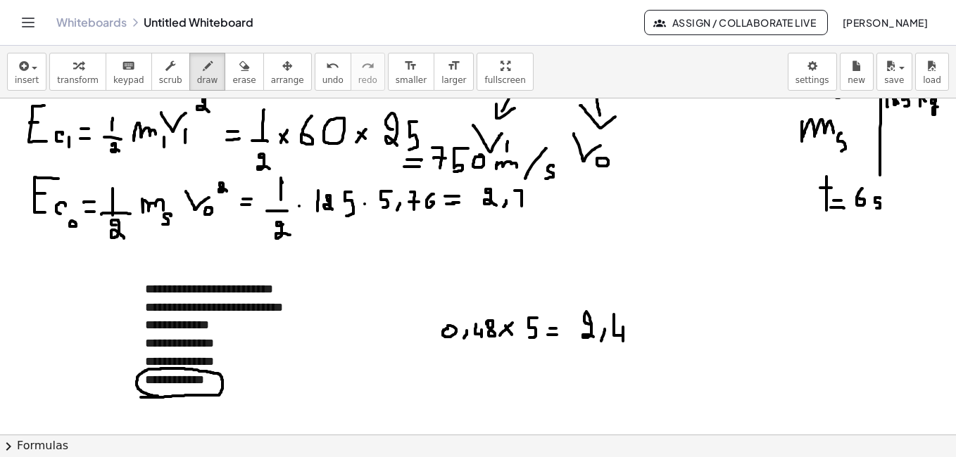
click at [521, 206] on div at bounding box center [478, 397] width 956 height 764
drag, startPoint x: 519, startPoint y: 201, endPoint x: 527, endPoint y: 202, distance: 8.6
click at [527, 202] on div at bounding box center [478, 397] width 956 height 764
click at [534, 195] on div at bounding box center [478, 397] width 956 height 764
click at [326, 72] on icon "undo" at bounding box center [332, 66] width 13 height 17
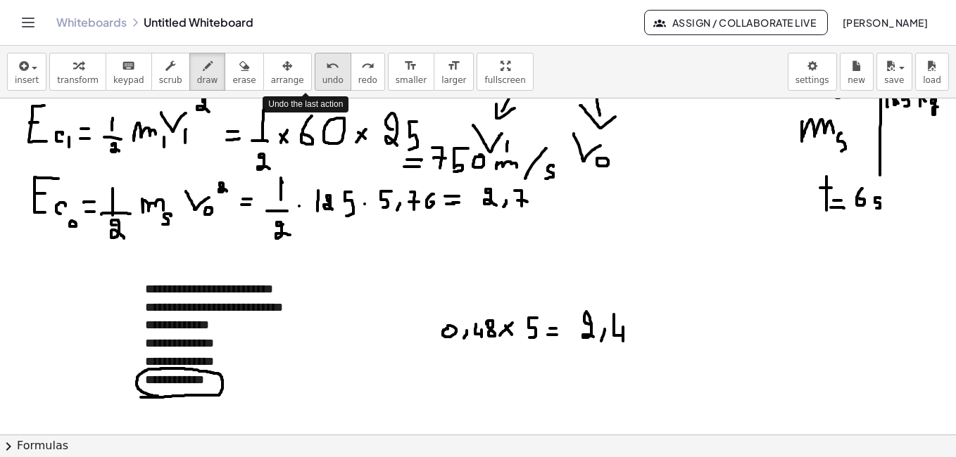
click at [326, 72] on icon "undo" at bounding box center [332, 66] width 13 height 17
drag, startPoint x: 495, startPoint y: 186, endPoint x: 503, endPoint y: 203, distance: 18.9
click at [503, 203] on div at bounding box center [478, 397] width 956 height 764
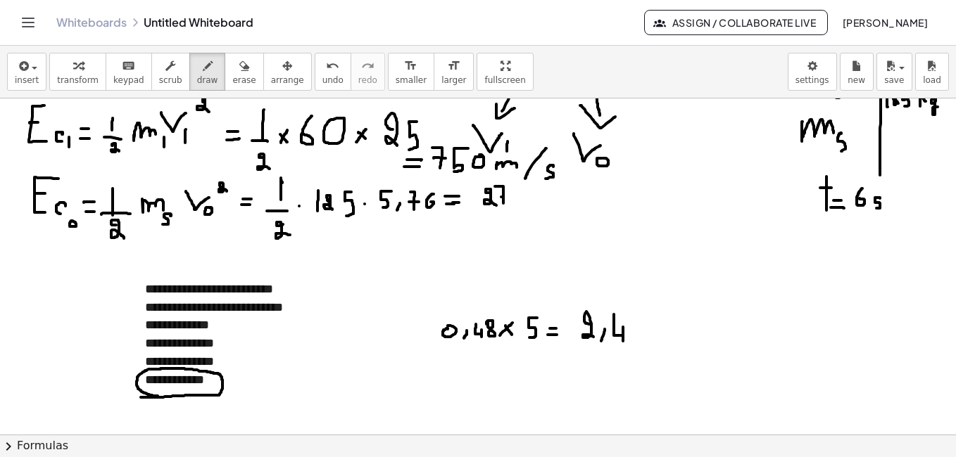
click at [501, 197] on div at bounding box center [478, 397] width 956 height 764
click at [322, 77] on span "undo" at bounding box center [332, 80] width 21 height 10
drag, startPoint x: 507, startPoint y: 194, endPoint x: 509, endPoint y: 201, distance: 7.2
click at [509, 201] on div at bounding box center [478, 397] width 956 height 764
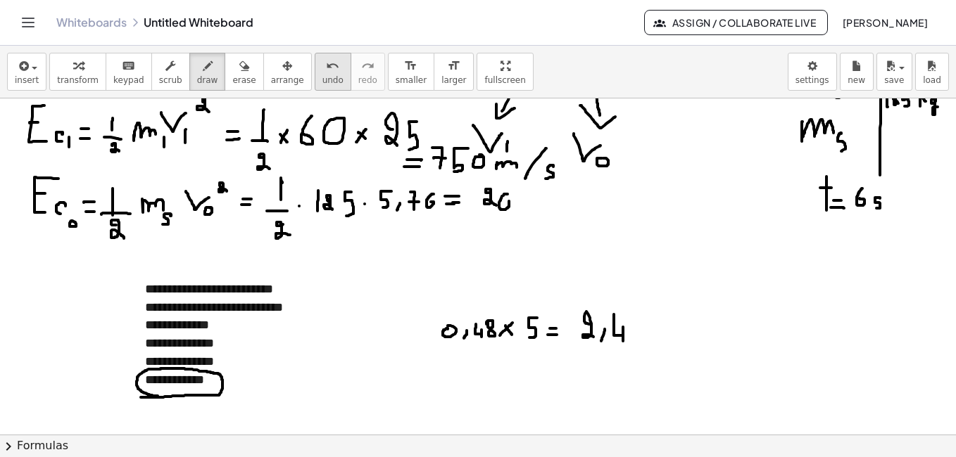
click at [322, 82] on span "undo" at bounding box center [332, 80] width 21 height 10
click at [322, 85] on span "undo" at bounding box center [332, 80] width 21 height 10
click at [358, 85] on span "redo" at bounding box center [367, 80] width 19 height 10
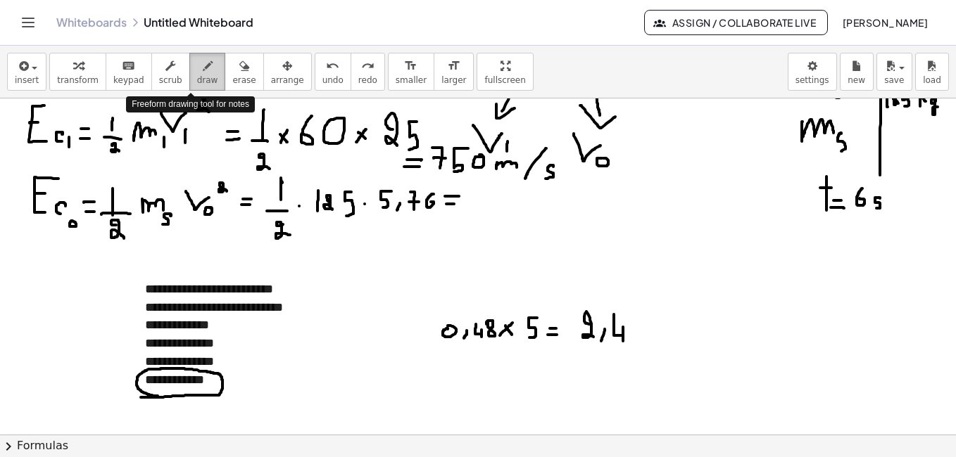
click at [203, 65] on icon "button" at bounding box center [208, 66] width 10 height 17
drag, startPoint x: 479, startPoint y: 184, endPoint x: 474, endPoint y: 204, distance: 21.0
click at [474, 204] on div at bounding box center [478, 397] width 956 height 764
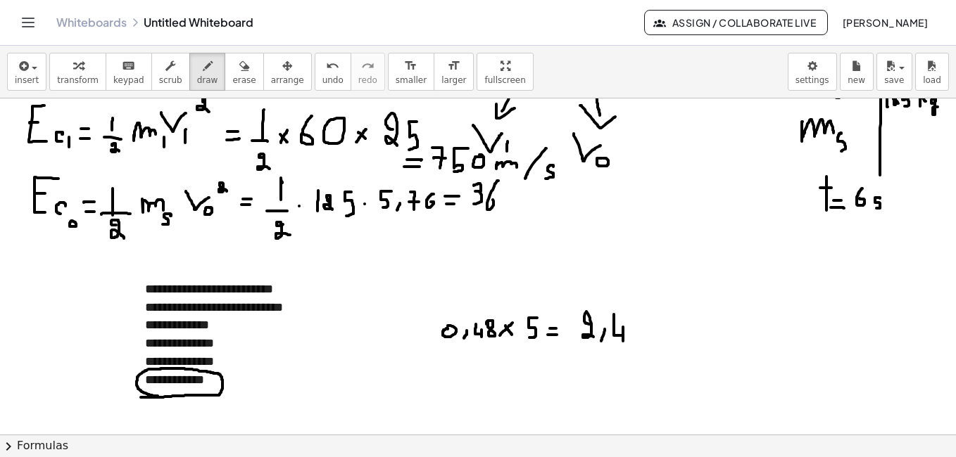
drag, startPoint x: 498, startPoint y: 181, endPoint x: 488, endPoint y: 196, distance: 18.7
click at [488, 196] on div at bounding box center [478, 397] width 956 height 764
click at [513, 197] on div at bounding box center [478, 397] width 956 height 764
drag, startPoint x: 415, startPoint y: 177, endPoint x: 484, endPoint y: 175, distance: 69.0
click at [484, 175] on div at bounding box center [478, 397] width 956 height 764
